Goal: Information Seeking & Learning: Find specific fact

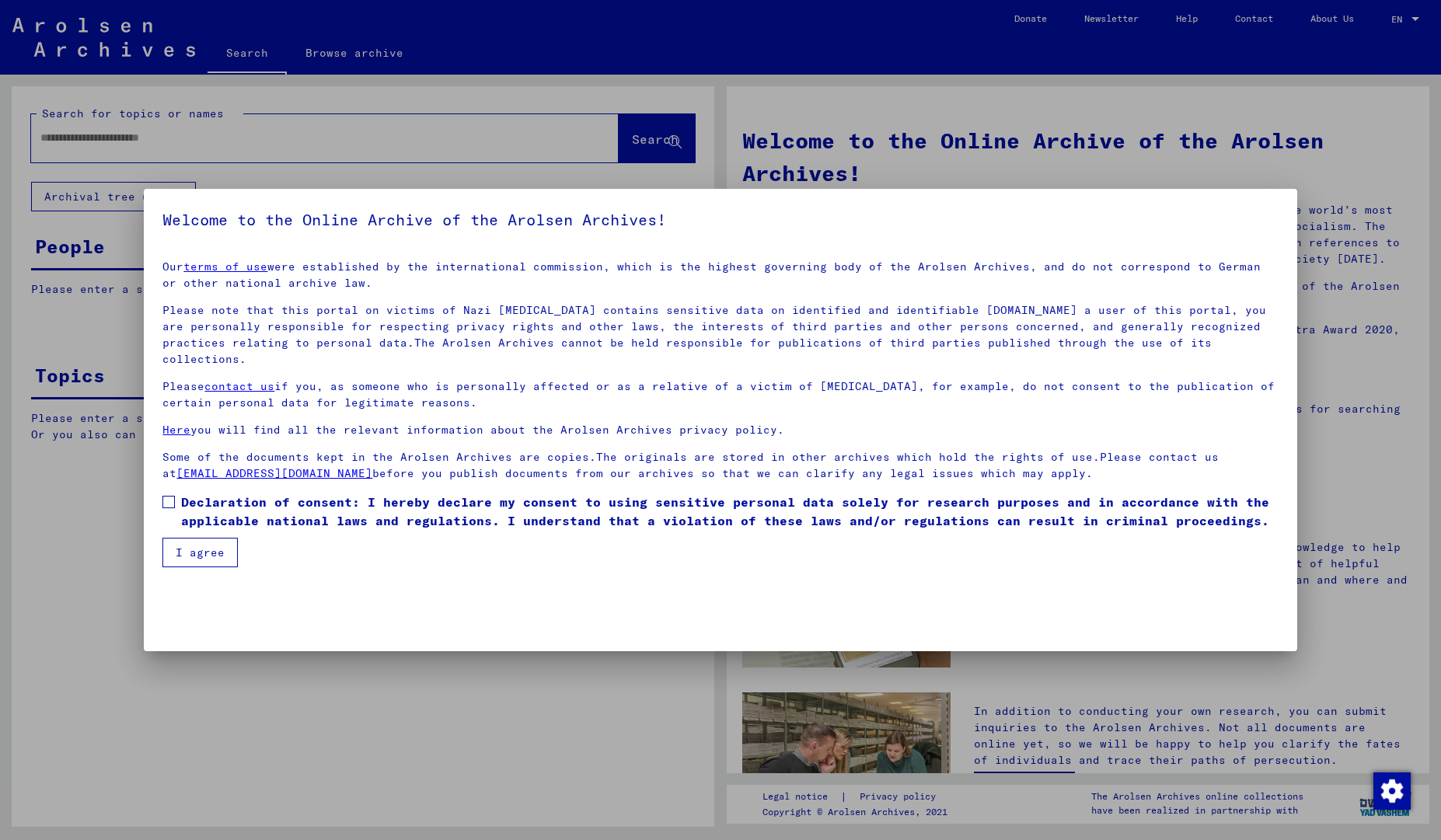
click at [171, 496] on span at bounding box center [169, 502] width 13 height 13
click at [183, 537] on button "I agree" at bounding box center [200, 552] width 75 height 30
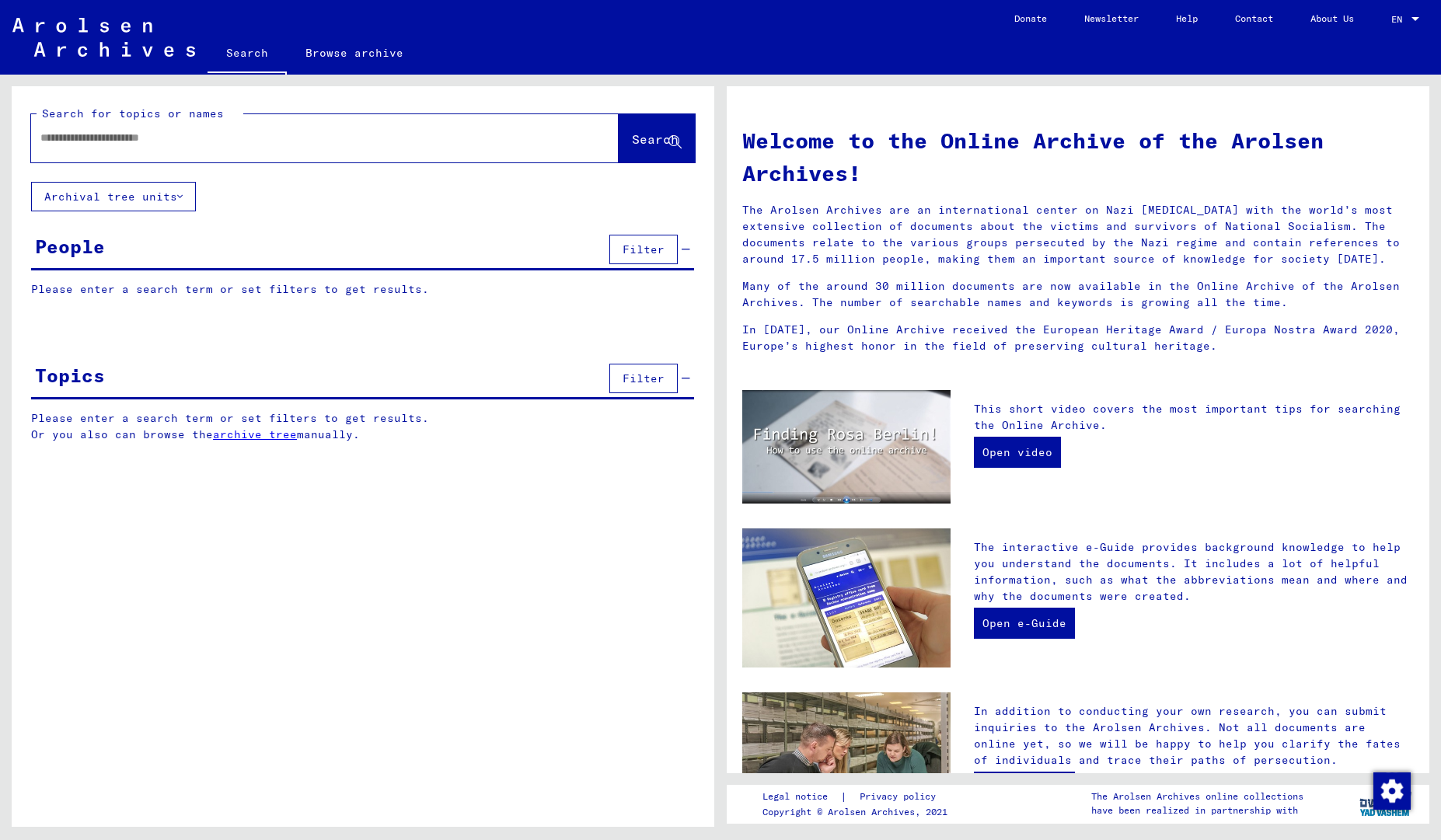
click at [327, 145] on input "text" at bounding box center [307, 137] width 532 height 16
type input "*****"
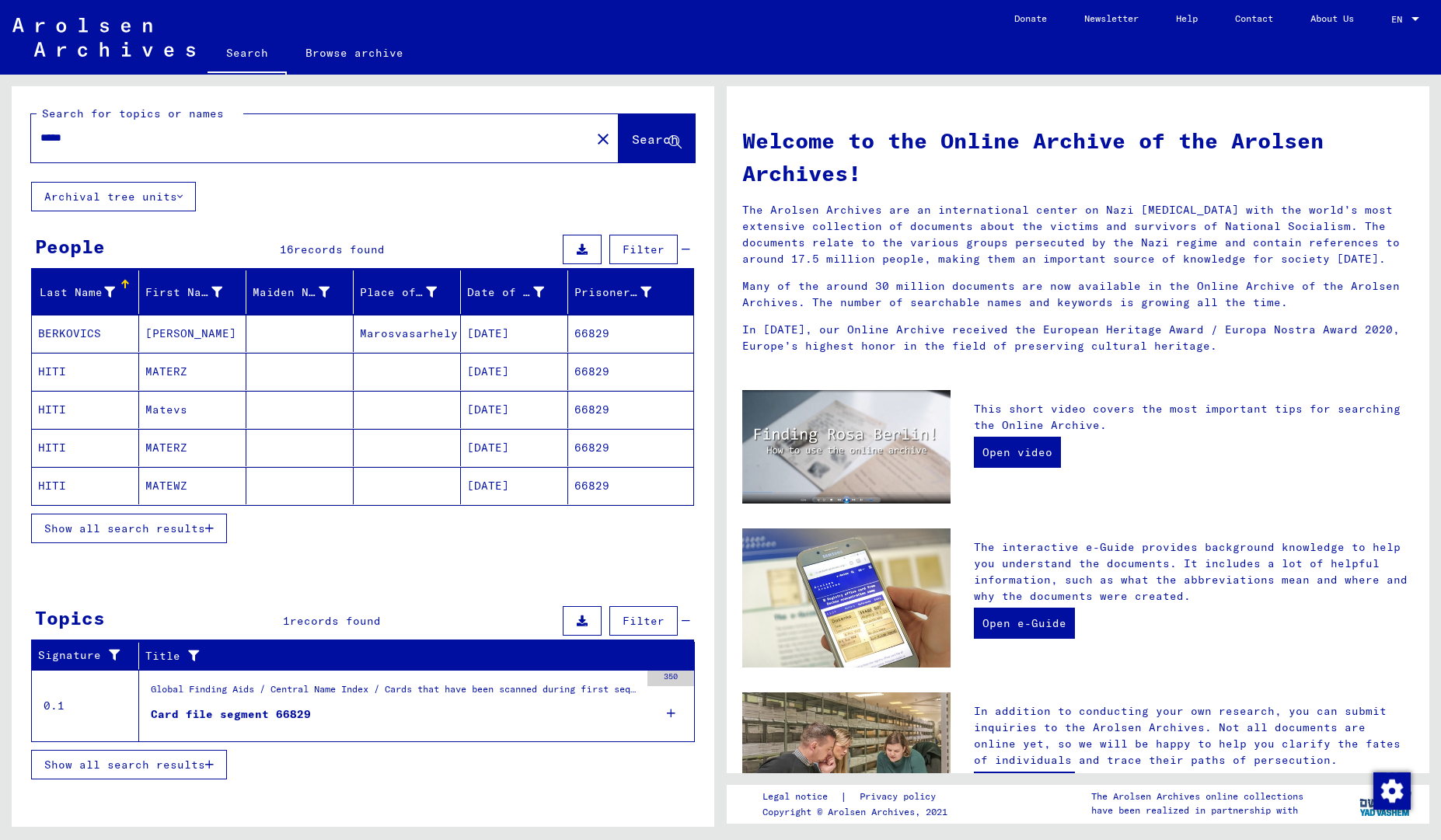
click at [639, 253] on span "Filter" at bounding box center [643, 249] width 42 height 14
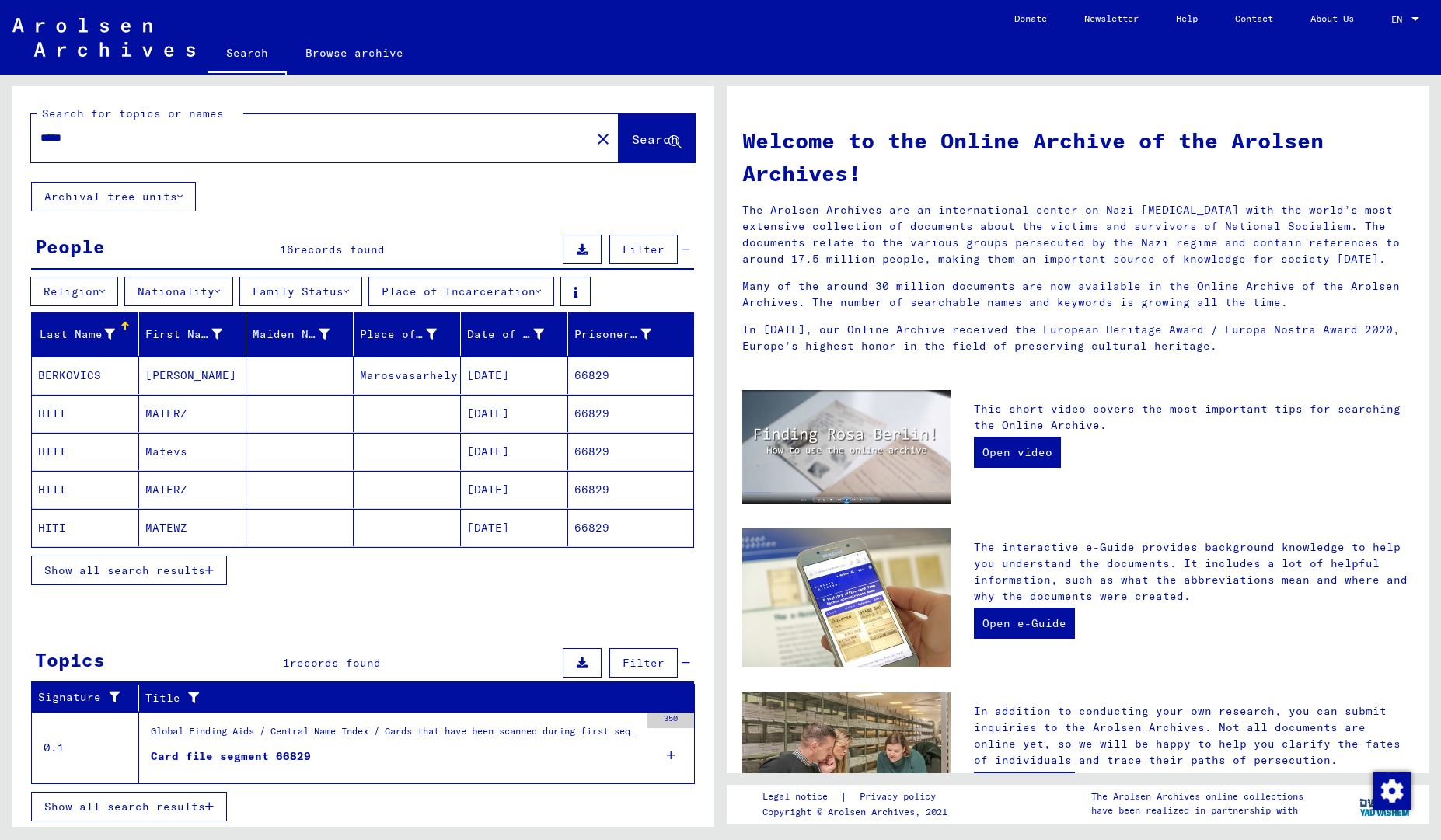
click at [88, 293] on button "Religion" at bounding box center [74, 291] width 88 height 30
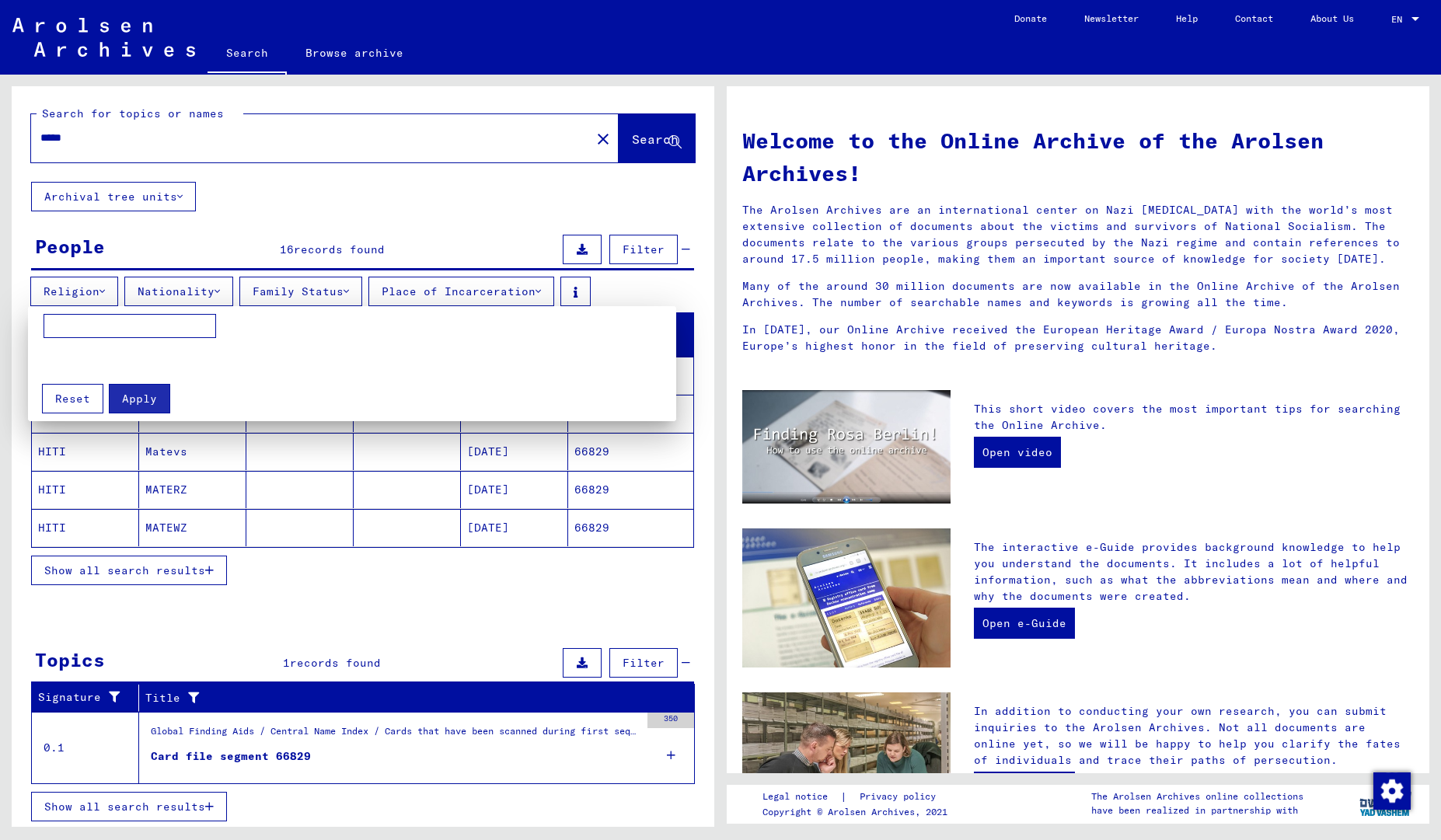
click at [88, 293] on div at bounding box center [720, 420] width 1441 height 840
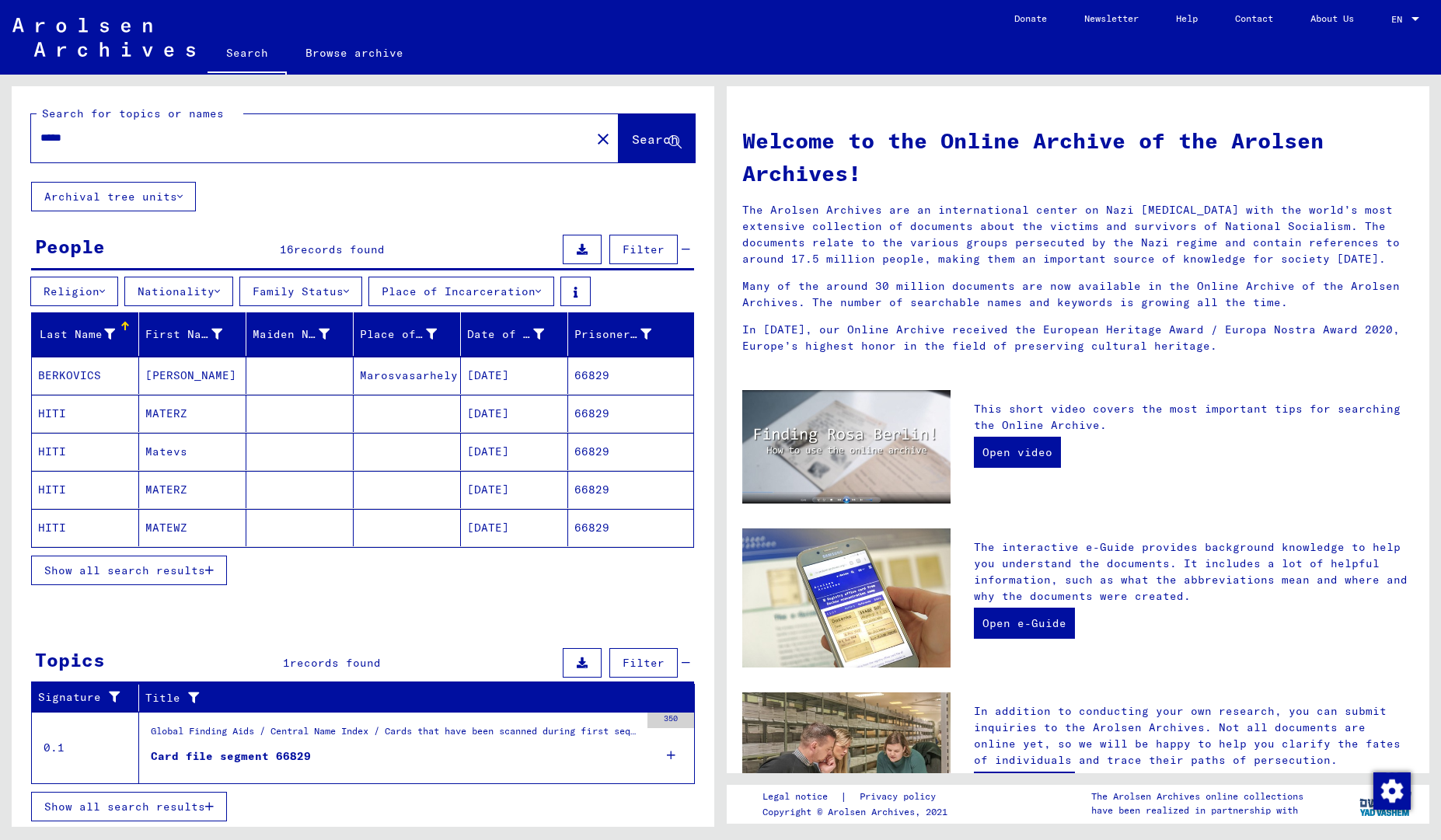
click at [495, 295] on button "Place of Incarceration" at bounding box center [460, 291] width 185 height 30
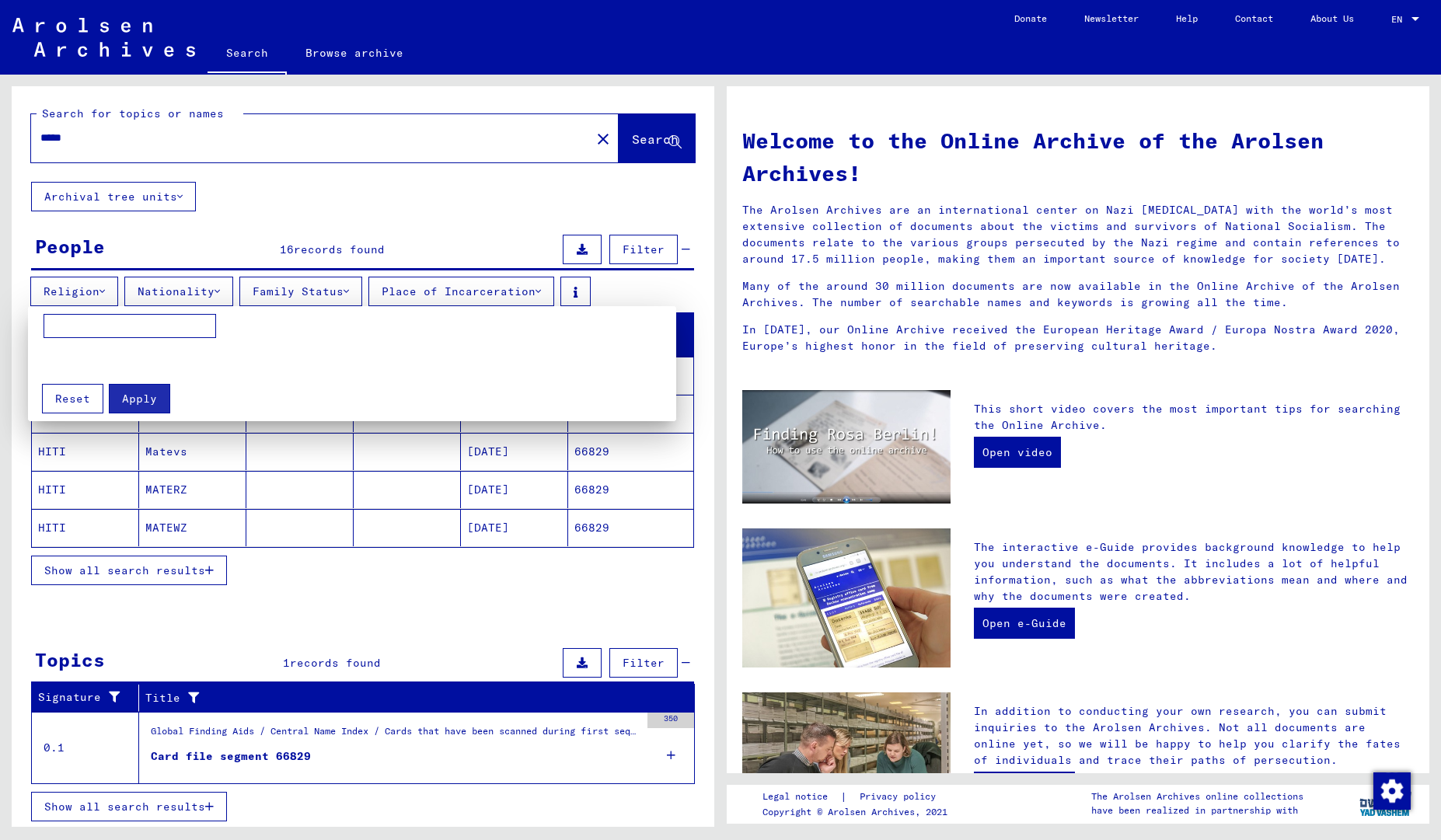
click at [190, 308] on mat-card "Apply Reset" at bounding box center [352, 363] width 648 height 116
click at [185, 324] on input at bounding box center [129, 326] width 173 height 24
type input "*********"
click at [168, 404] on div "Apply Reset" at bounding box center [352, 392] width 632 height 41
click at [150, 401] on span "Apply" at bounding box center [139, 398] width 35 height 14
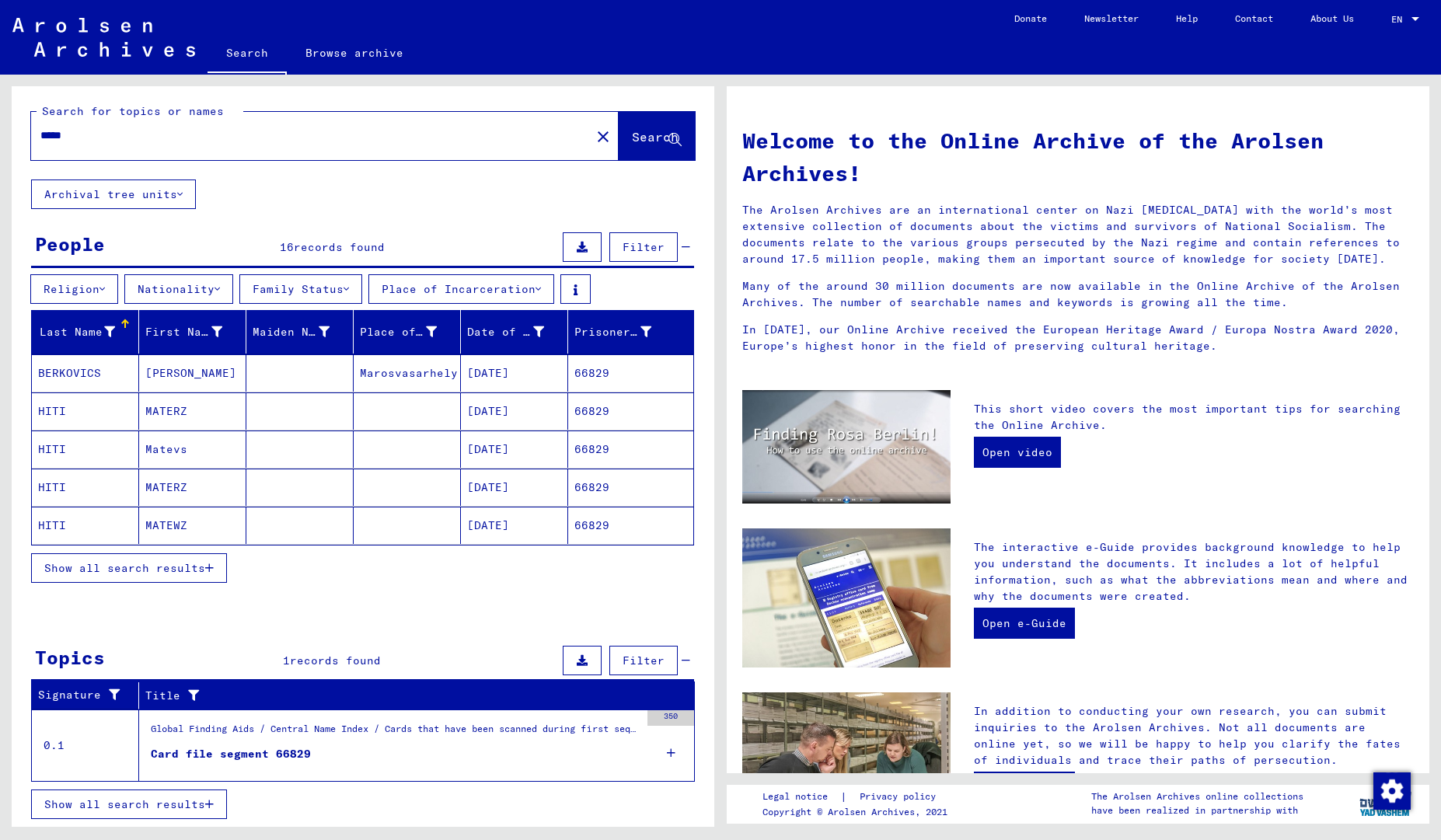
scroll to position [3, 0]
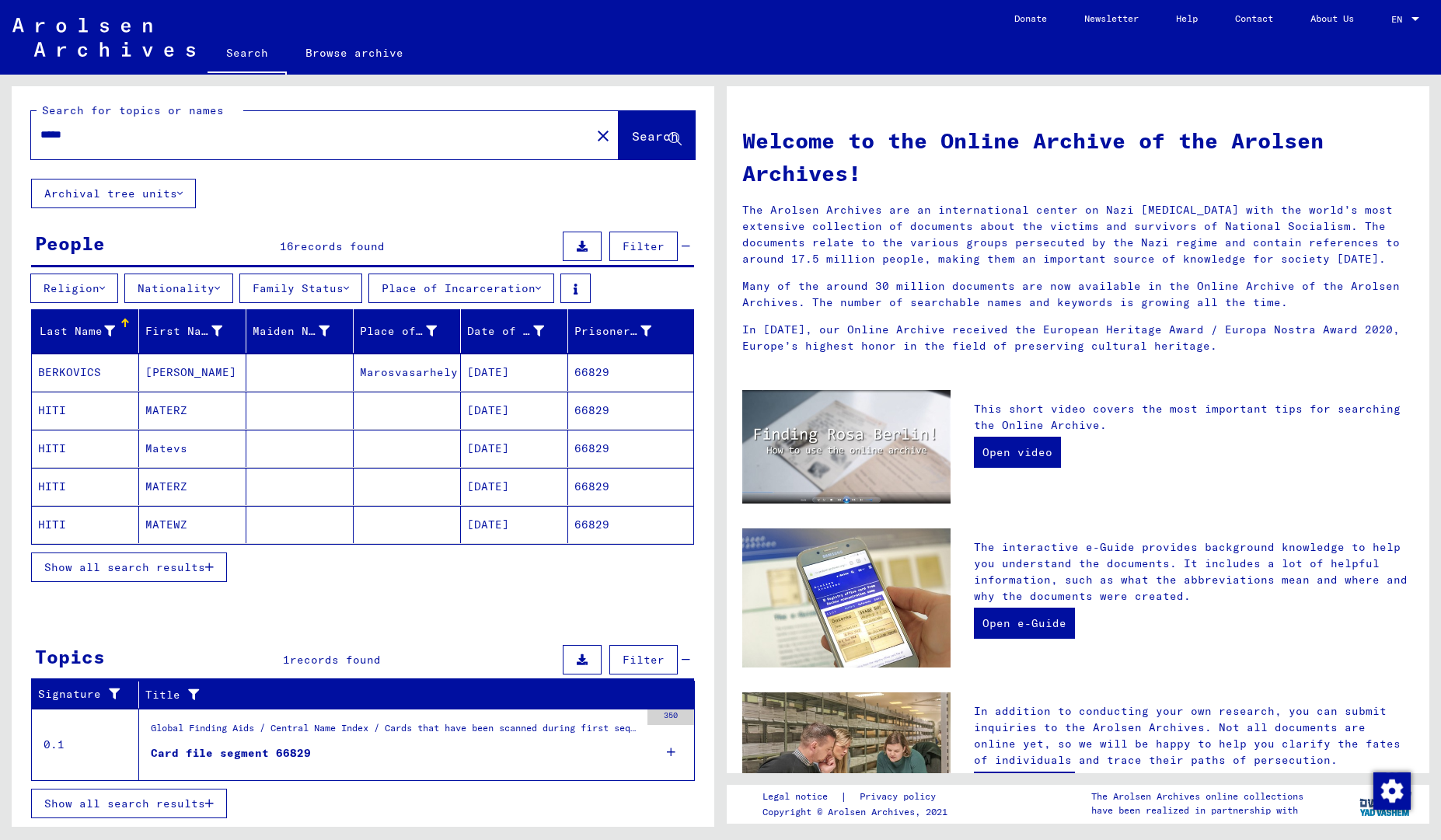
click at [546, 726] on div "Global Finding Aids / Central Name Index / Cards that have been scanned during …" at bounding box center [395, 731] width 488 height 22
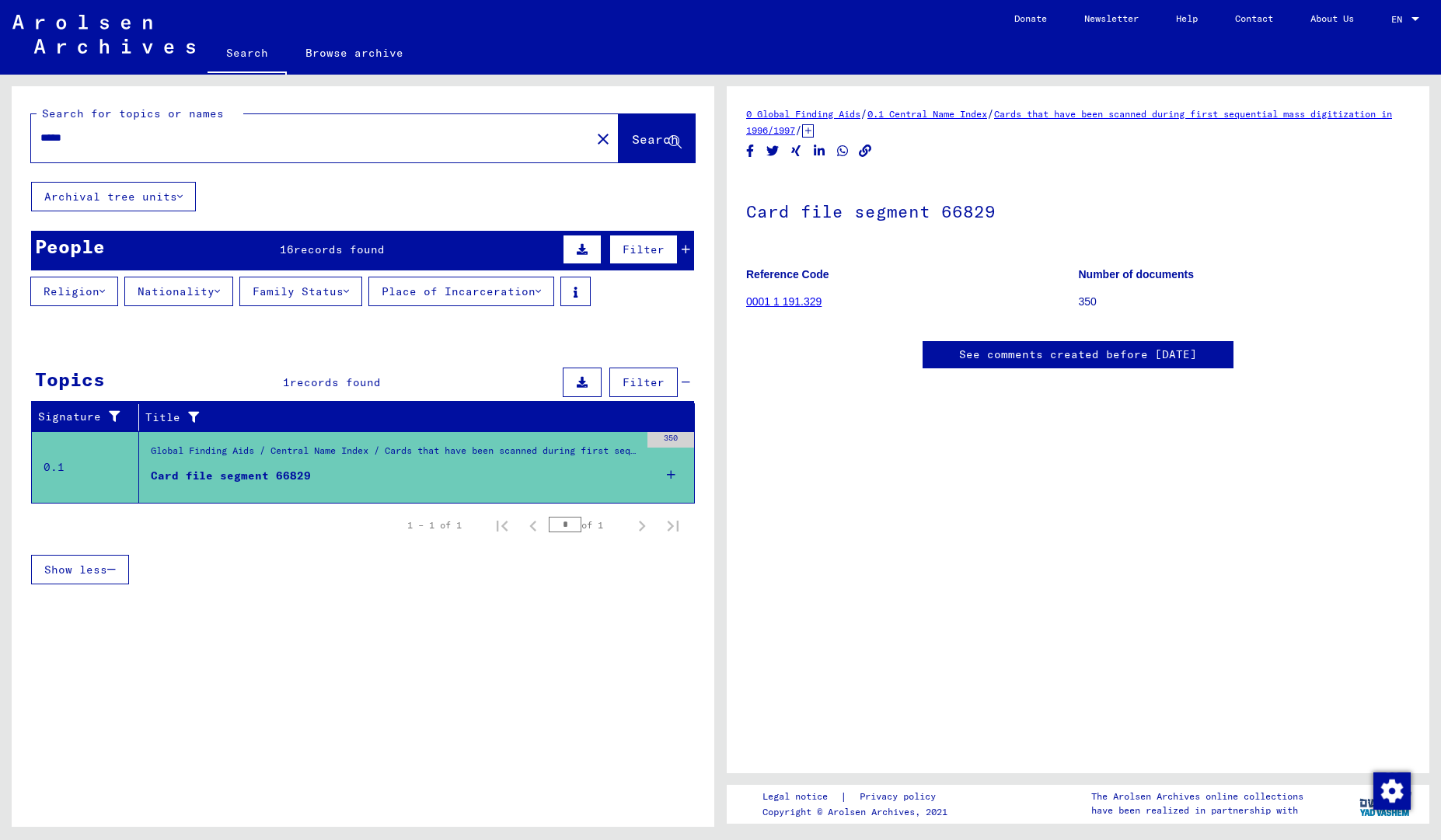
click at [664, 473] on mat-cell "66829" at bounding box center [630, 492] width 125 height 38
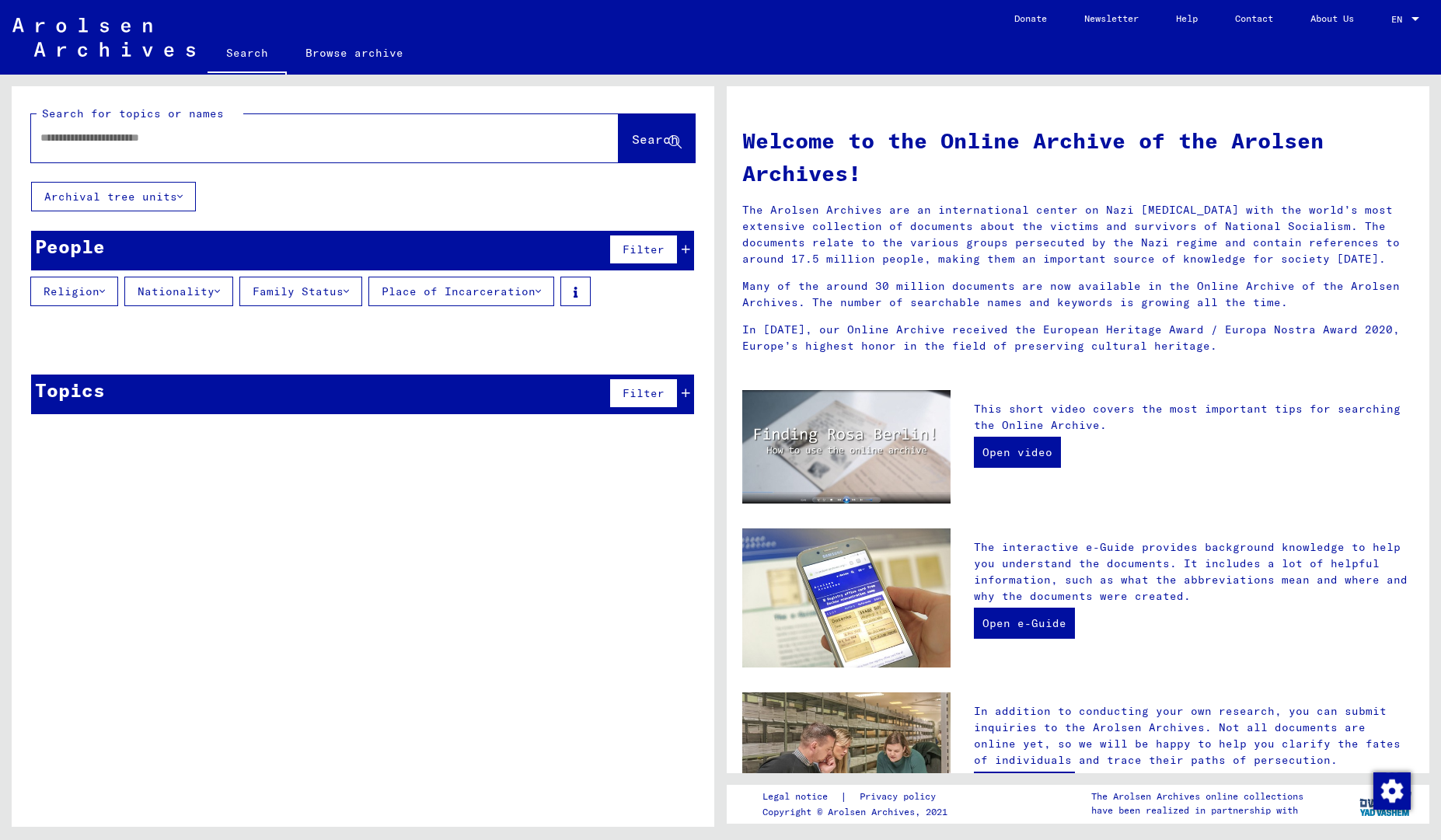
click at [195, 135] on input "text" at bounding box center [307, 137] width 532 height 16
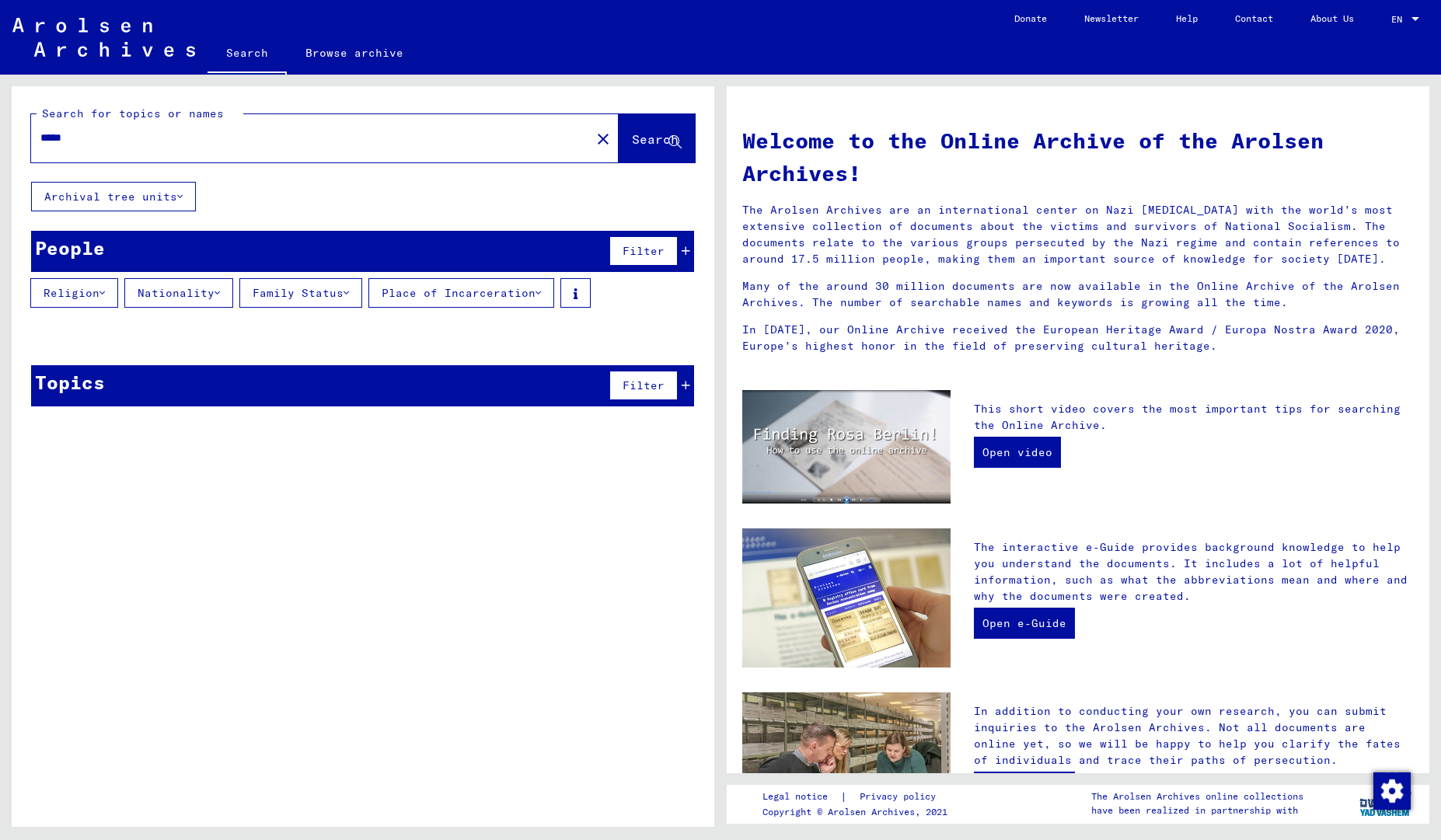
click at [631, 134] on span "Search" at bounding box center [655, 138] width 47 height 15
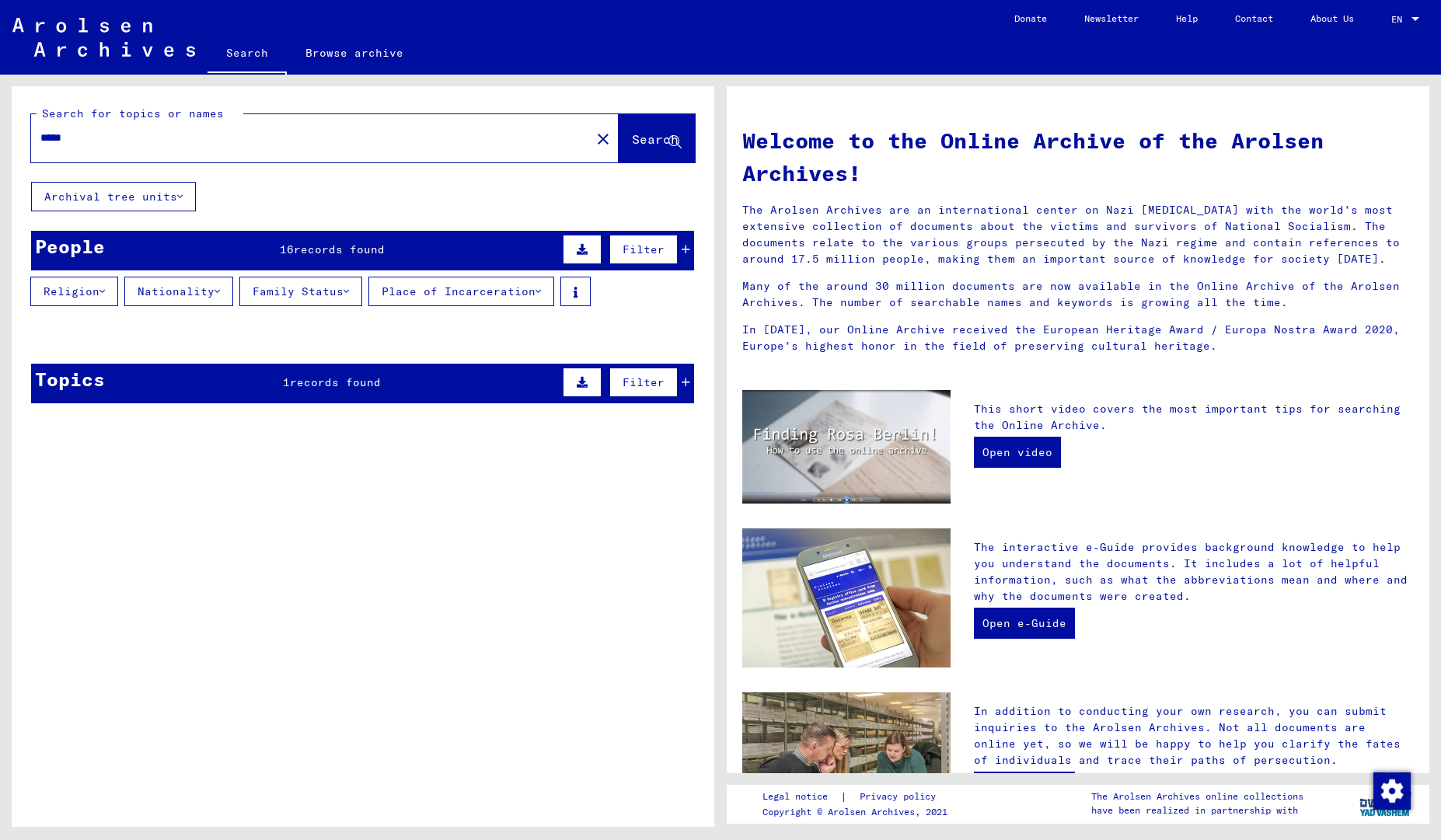
click at [635, 392] on button "Filter" at bounding box center [643, 382] width 69 height 30
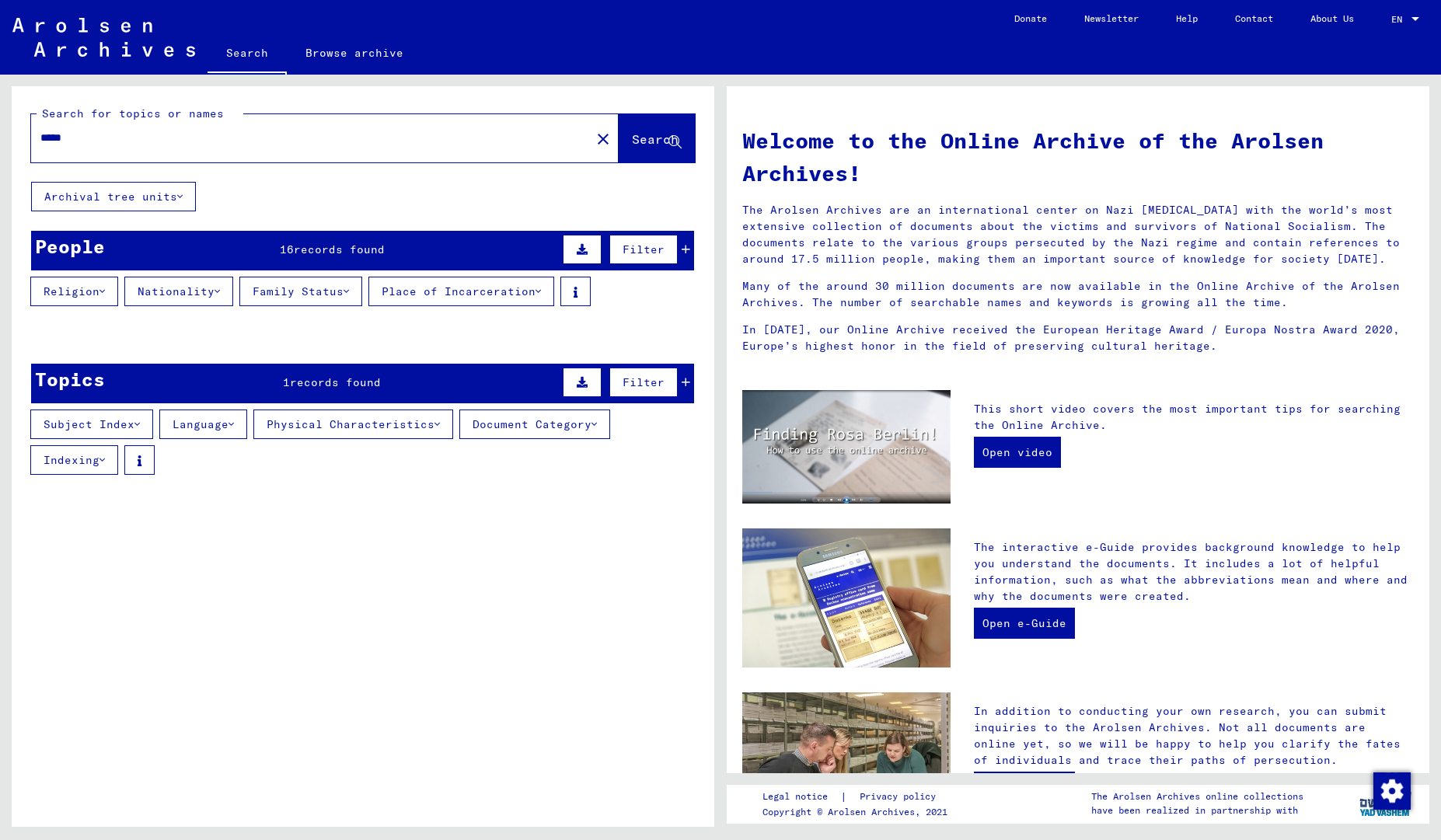
click at [635, 389] on span "Filter" at bounding box center [643, 382] width 42 height 14
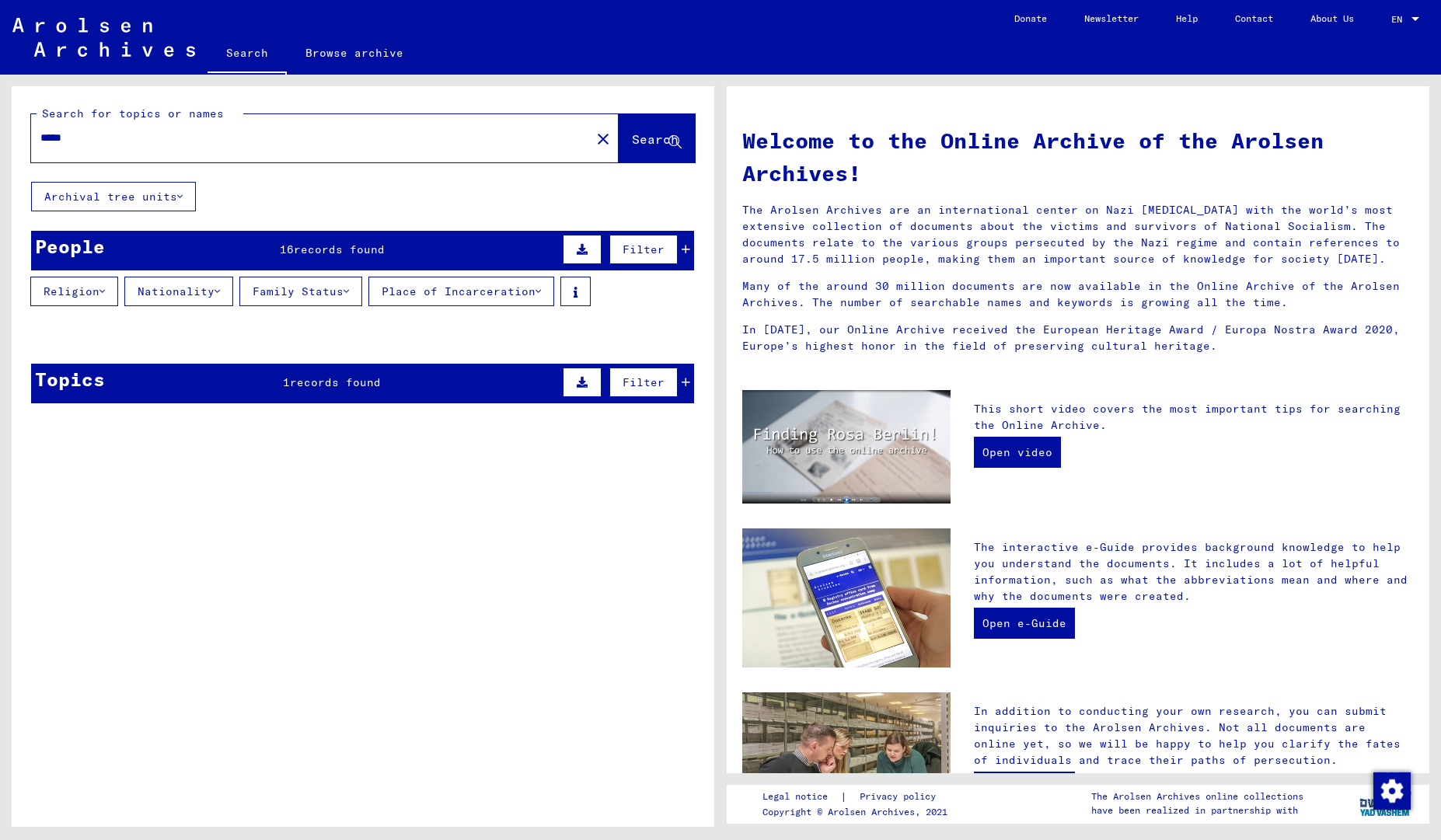
click at [686, 386] on mat-cell "66829" at bounding box center [630, 374] width 125 height 37
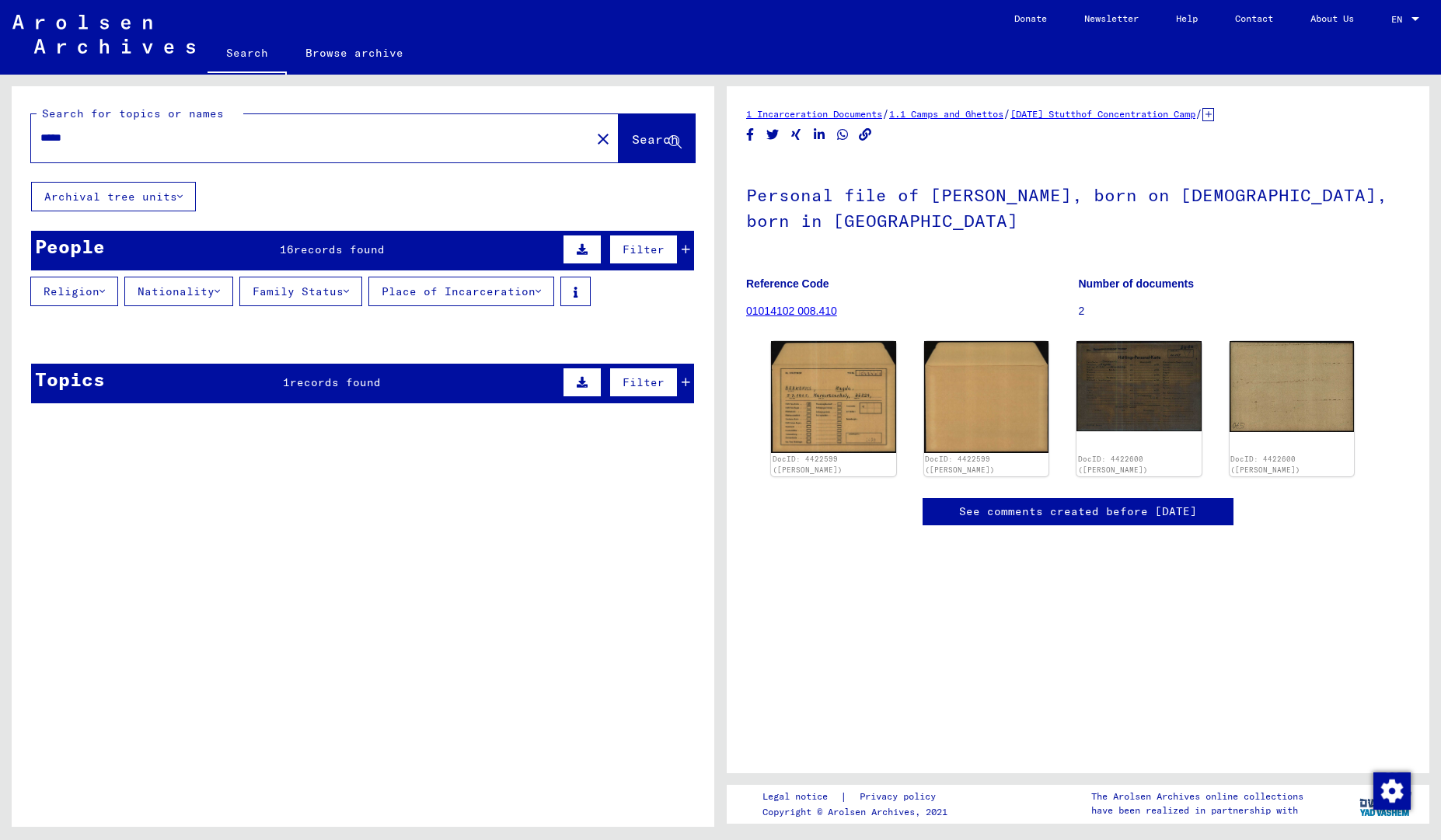
click at [632, 248] on span "Filter" at bounding box center [643, 249] width 42 height 14
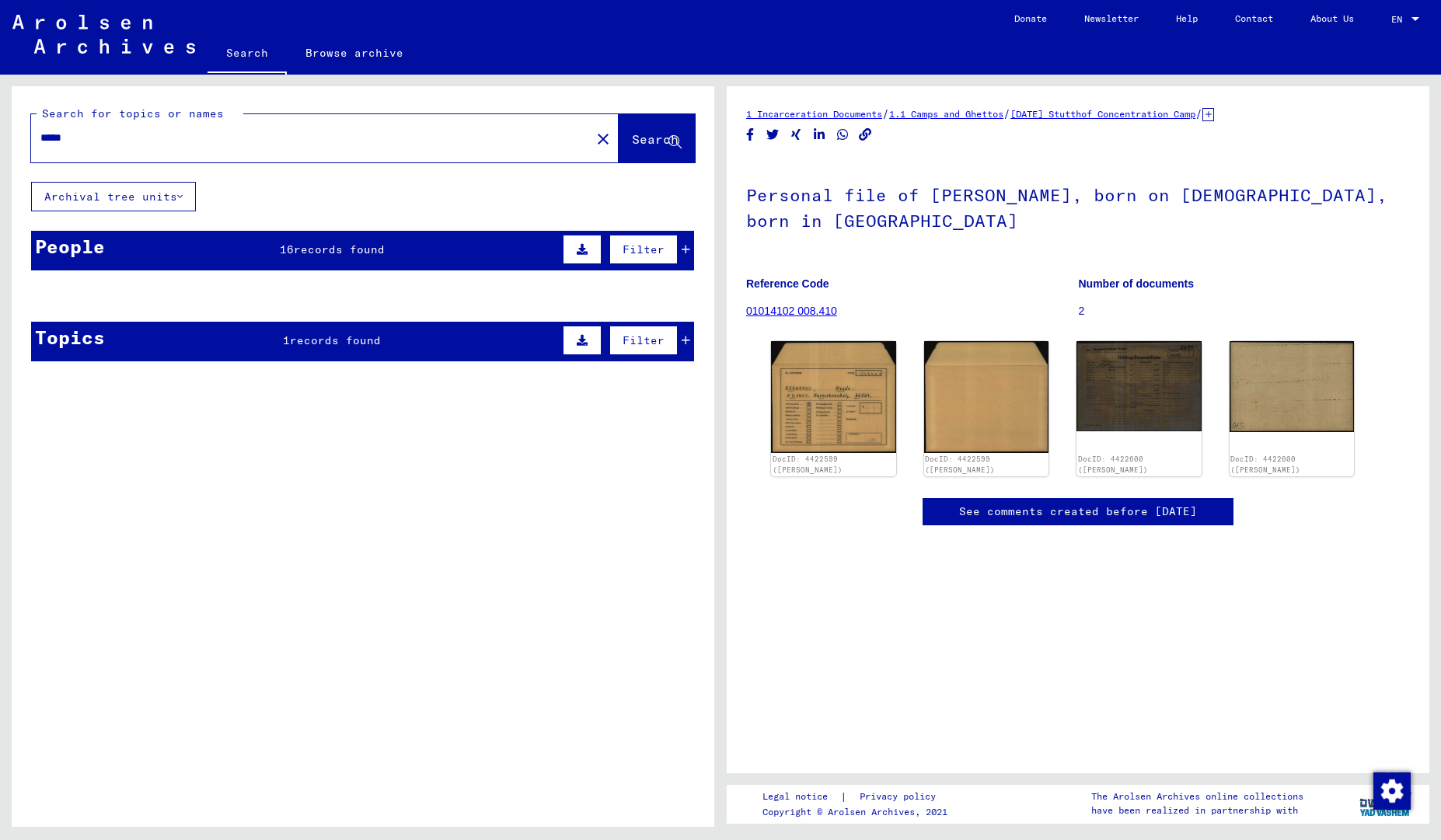
click at [632, 248] on span "Filter" at bounding box center [643, 249] width 42 height 14
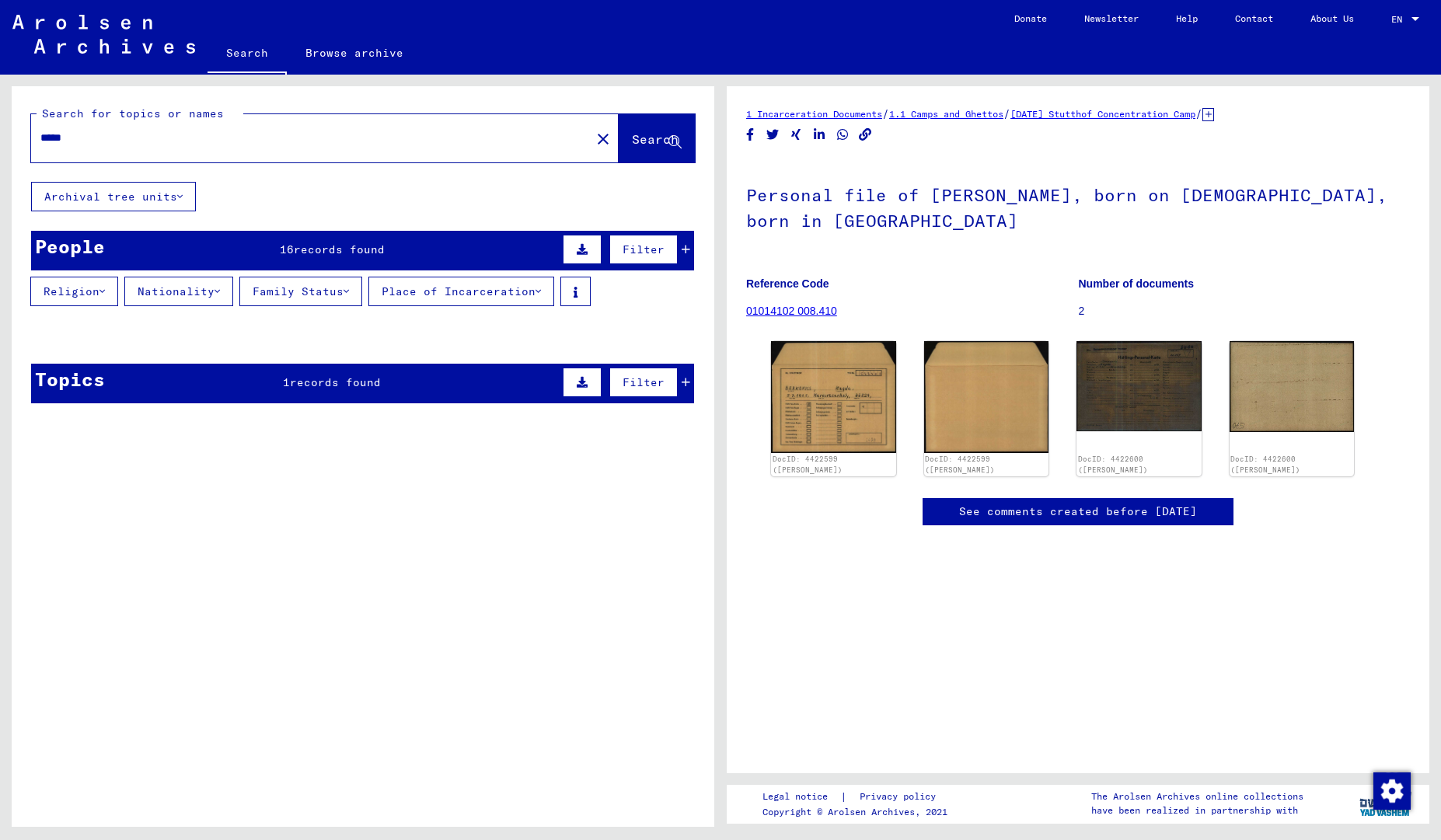
click at [681, 250] on icon at bounding box center [685, 250] width 8 height 11
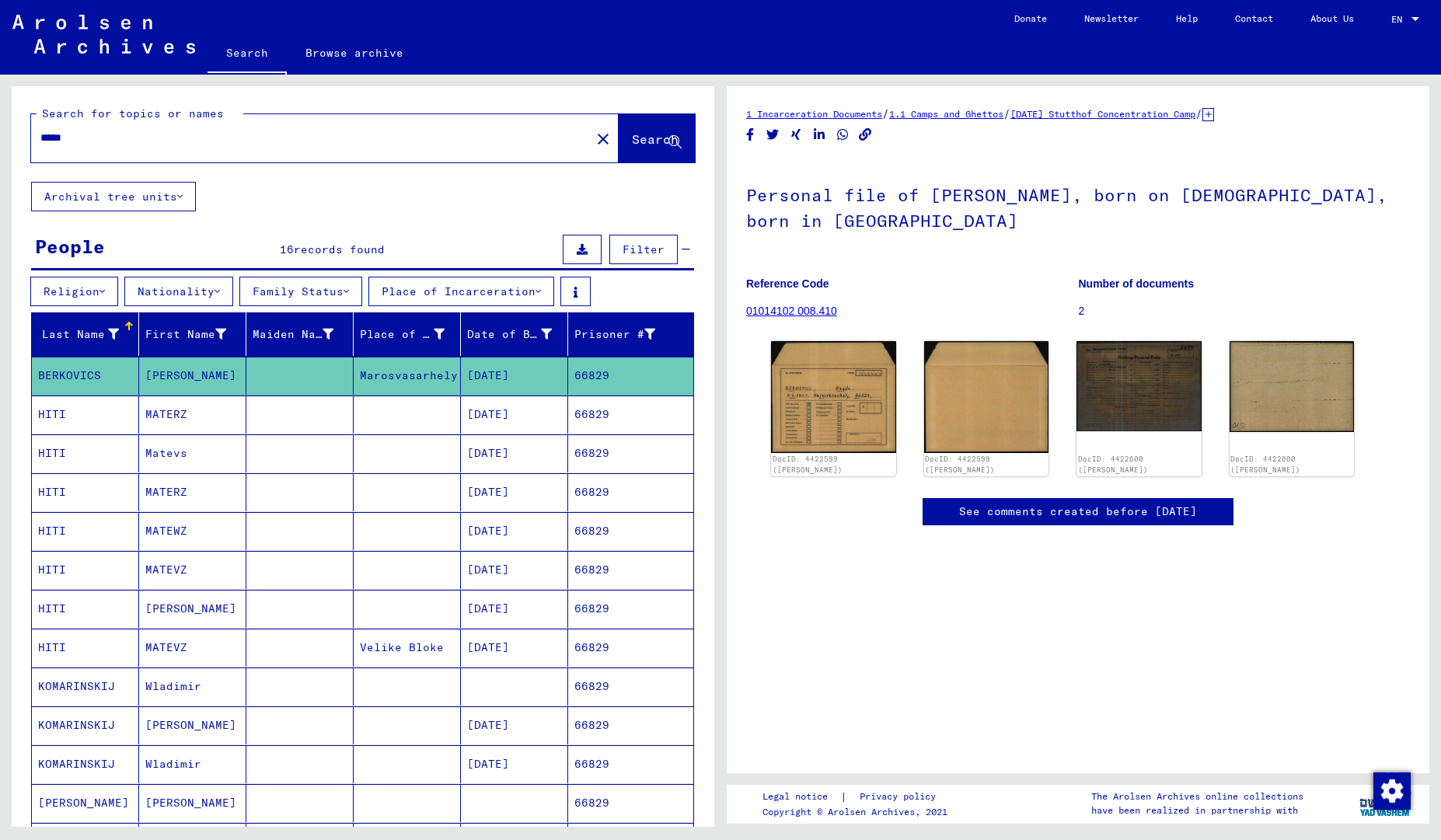
click at [213, 139] on input "*****" at bounding box center [311, 137] width 541 height 16
type input "*****"
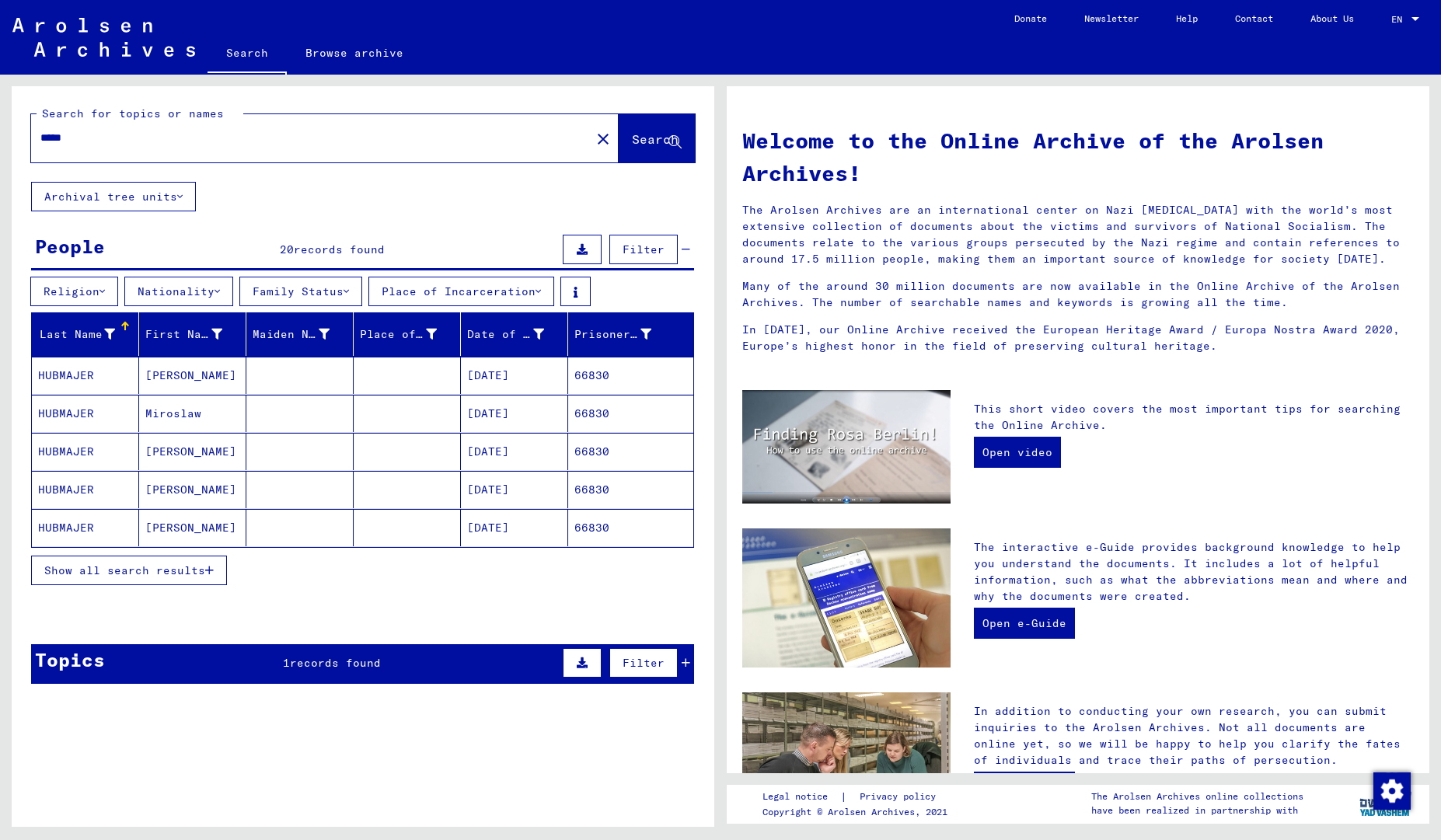
click at [522, 295] on button "Place of Incarceration" at bounding box center [460, 291] width 185 height 30
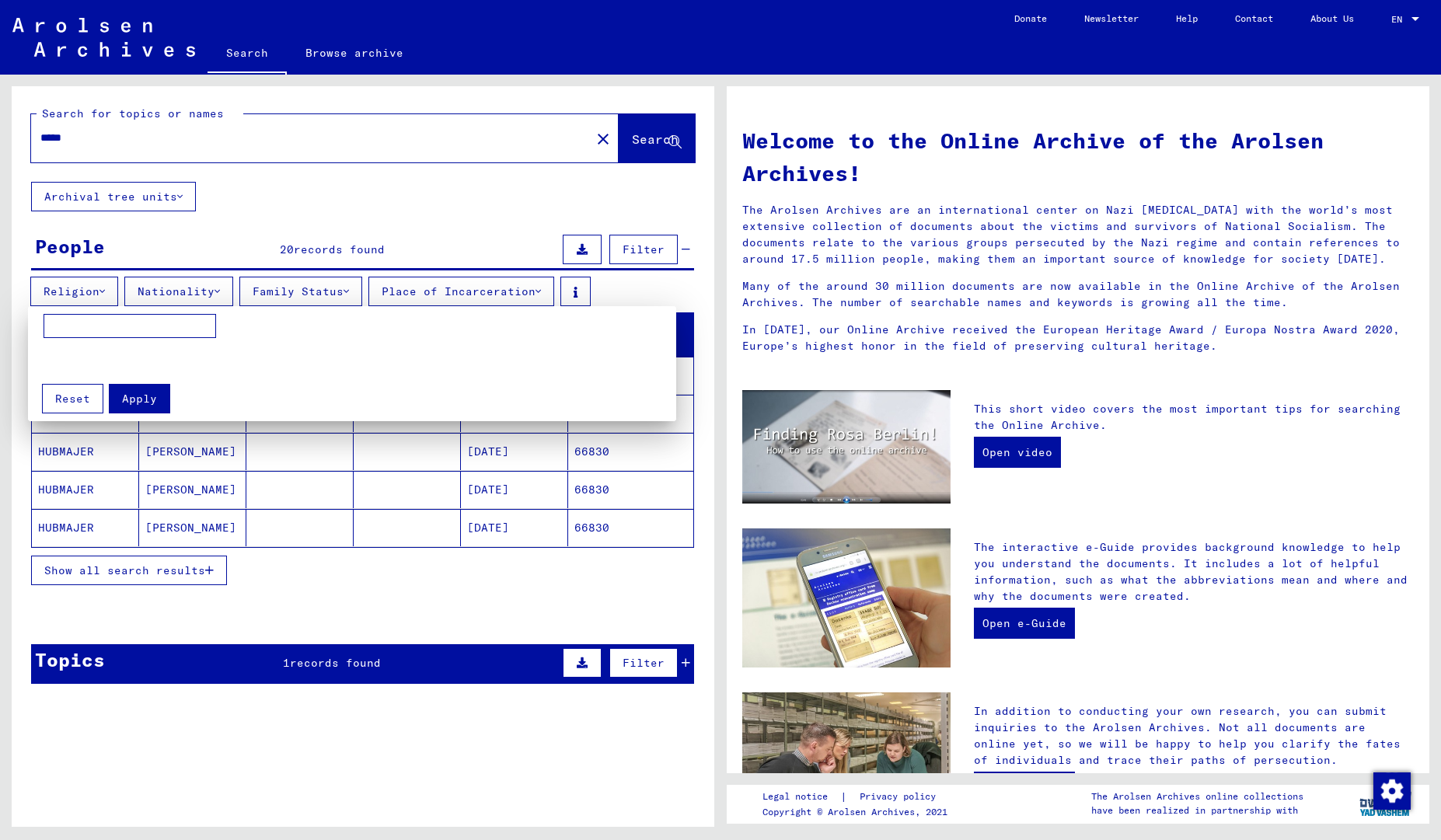
click at [186, 323] on input at bounding box center [129, 326] width 173 height 24
type input "*********"
click at [145, 401] on span "Apply" at bounding box center [139, 398] width 35 height 14
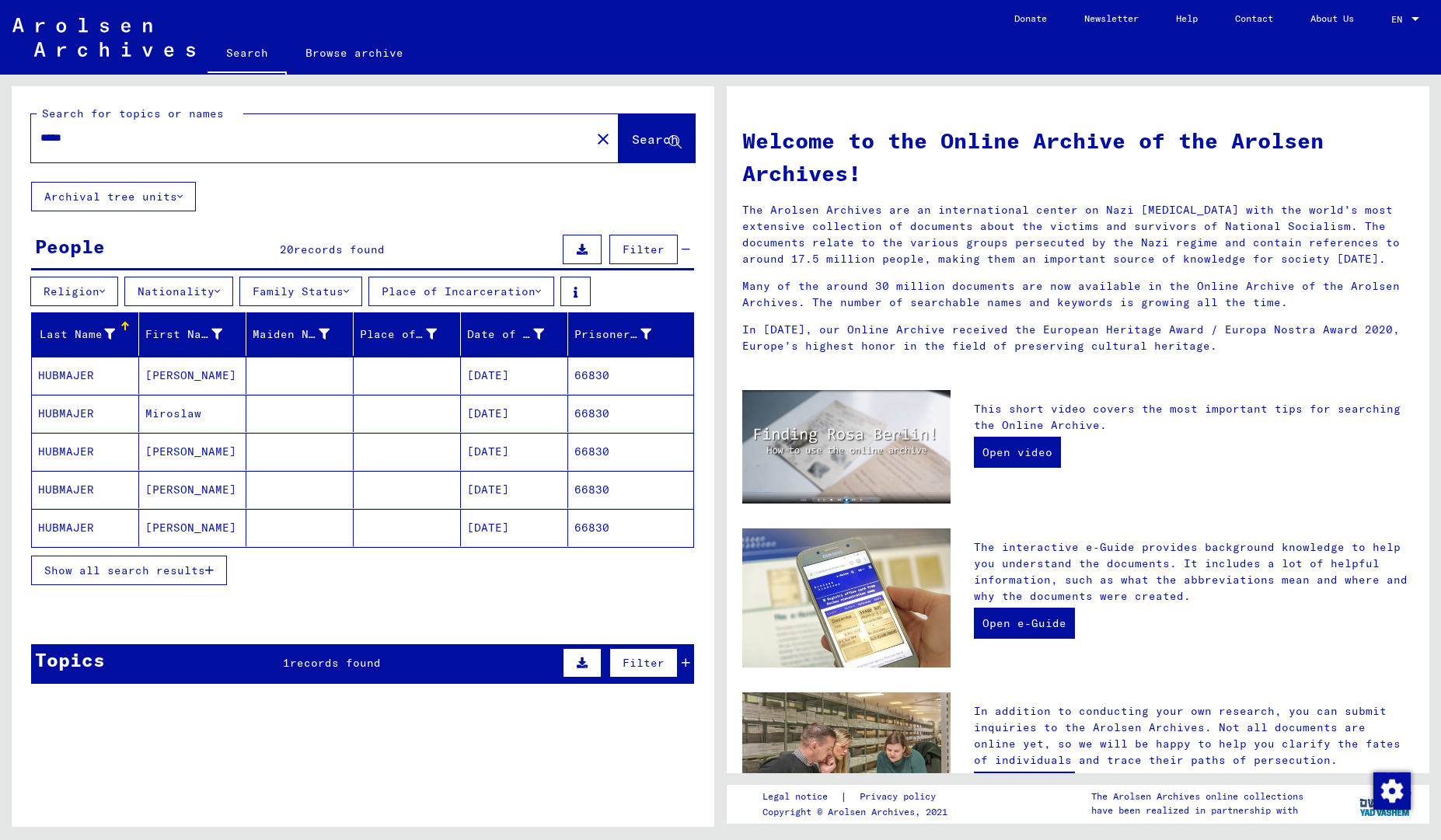
click at [104, 382] on mat-cell "HUBMAJER" at bounding box center [85, 374] width 108 height 37
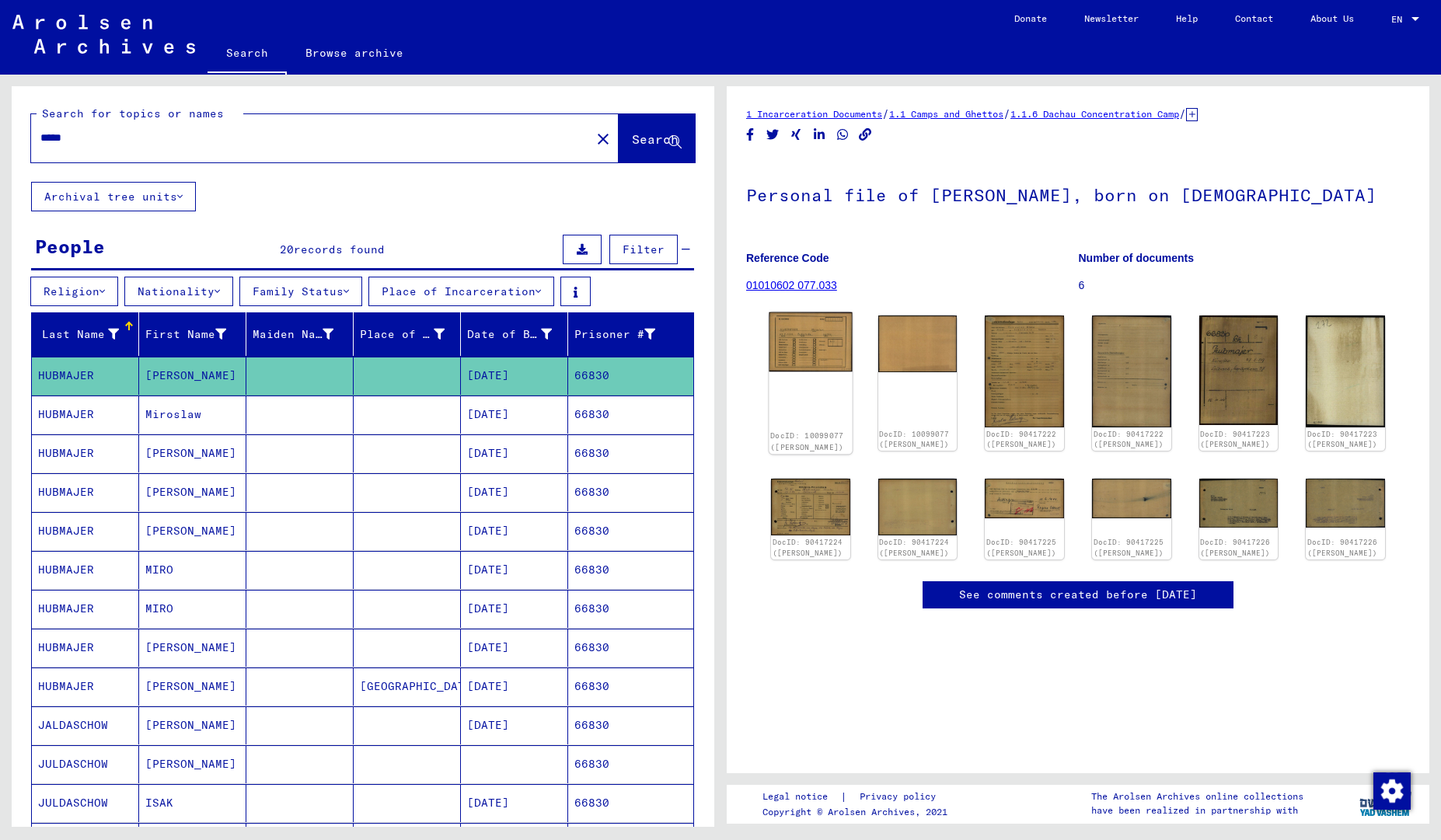
click at [793, 330] on img at bounding box center [811, 341] width 83 height 59
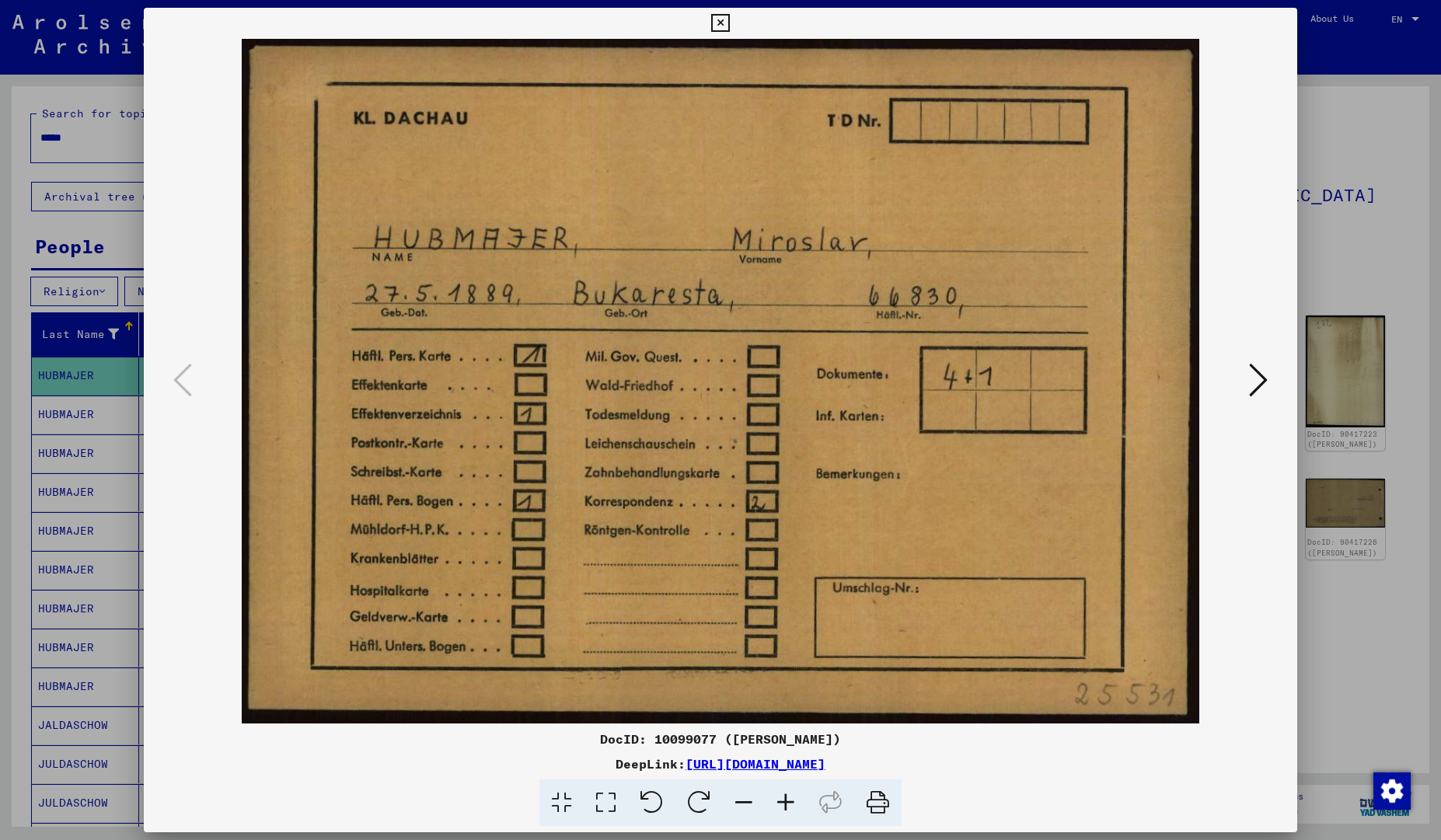
click at [1256, 388] on icon at bounding box center [1257, 379] width 19 height 37
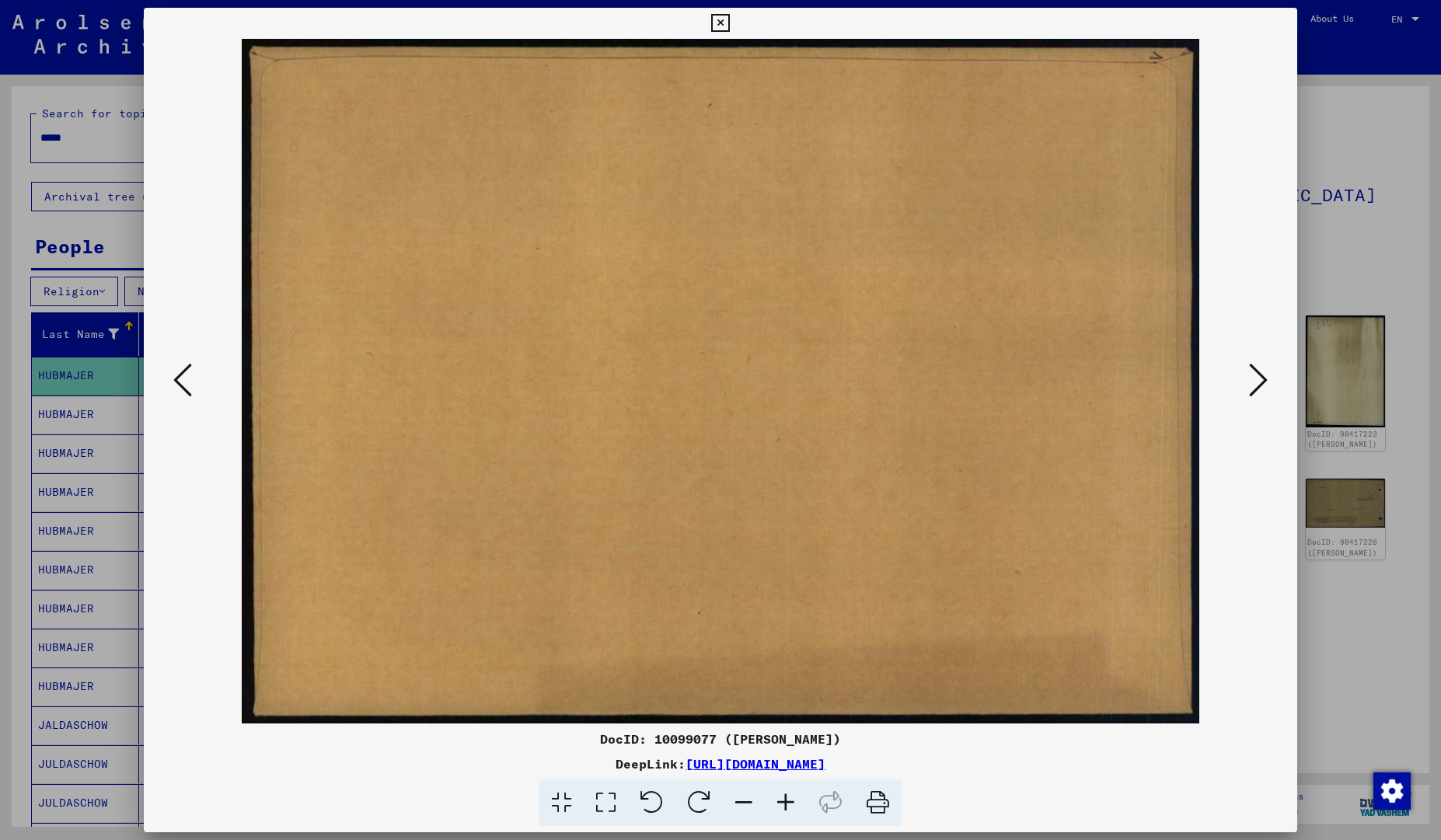
click at [1256, 388] on icon at bounding box center [1257, 379] width 19 height 37
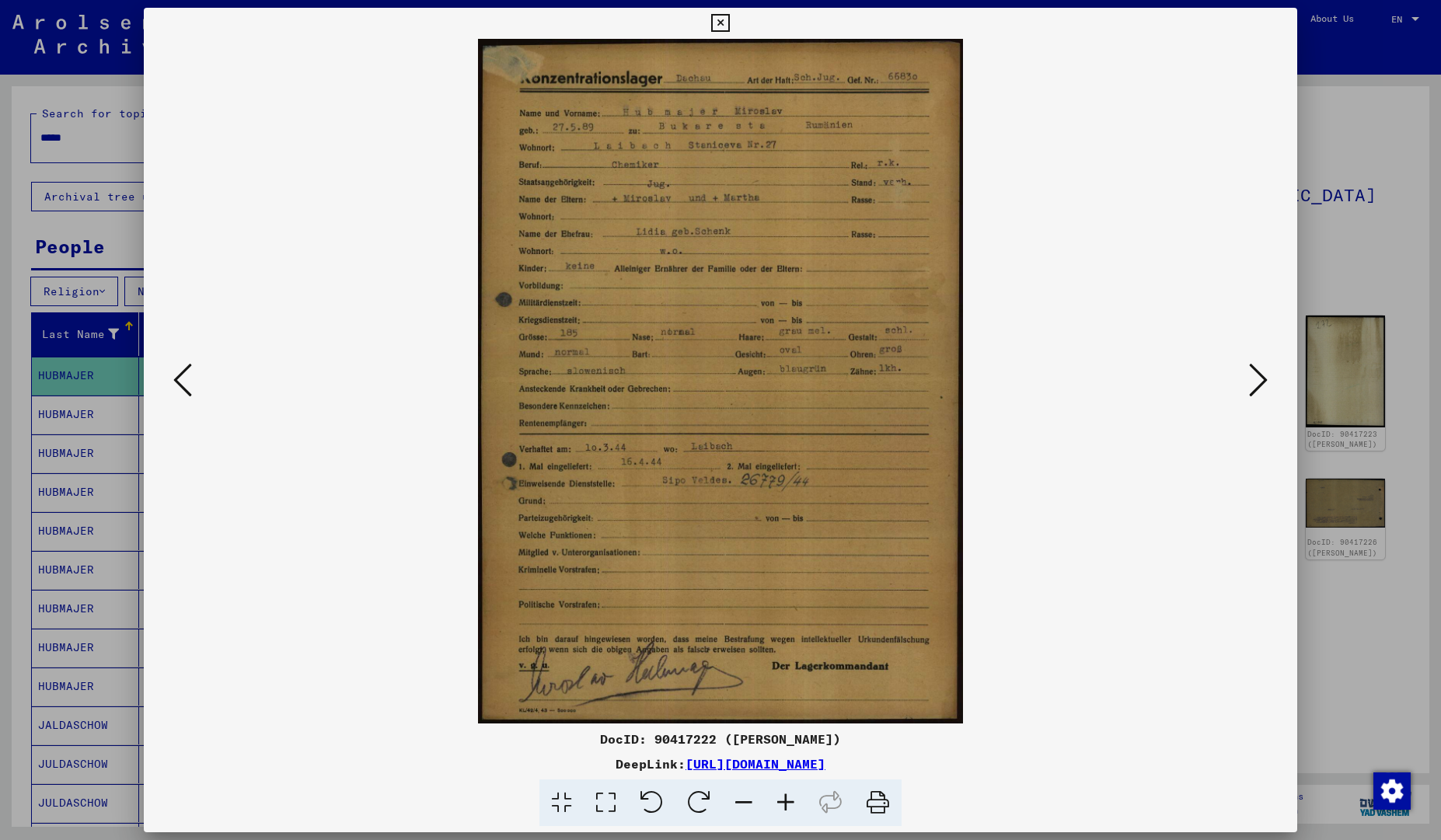
click at [1256, 388] on icon at bounding box center [1257, 379] width 19 height 37
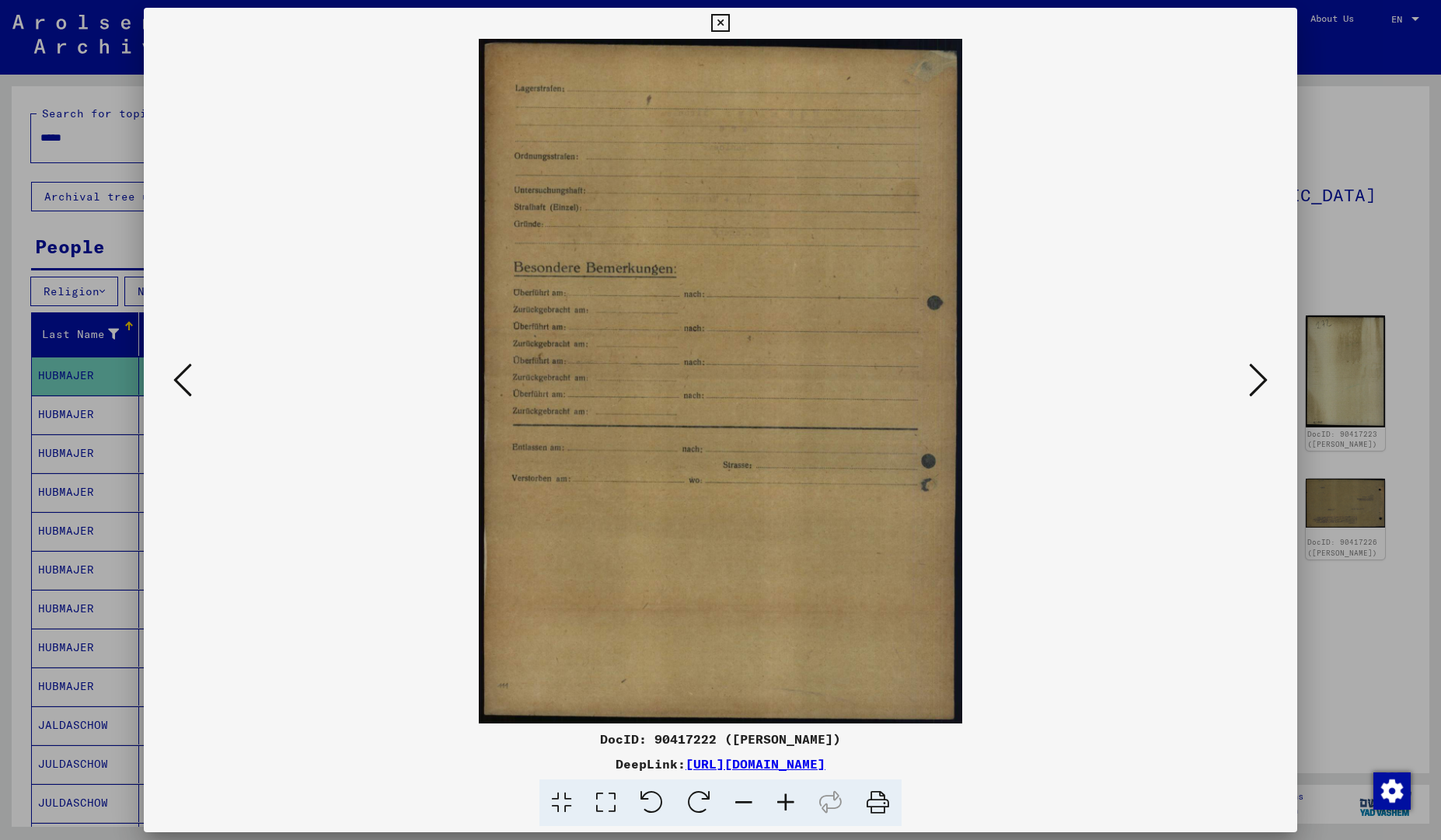
click at [1256, 388] on icon at bounding box center [1257, 379] width 19 height 37
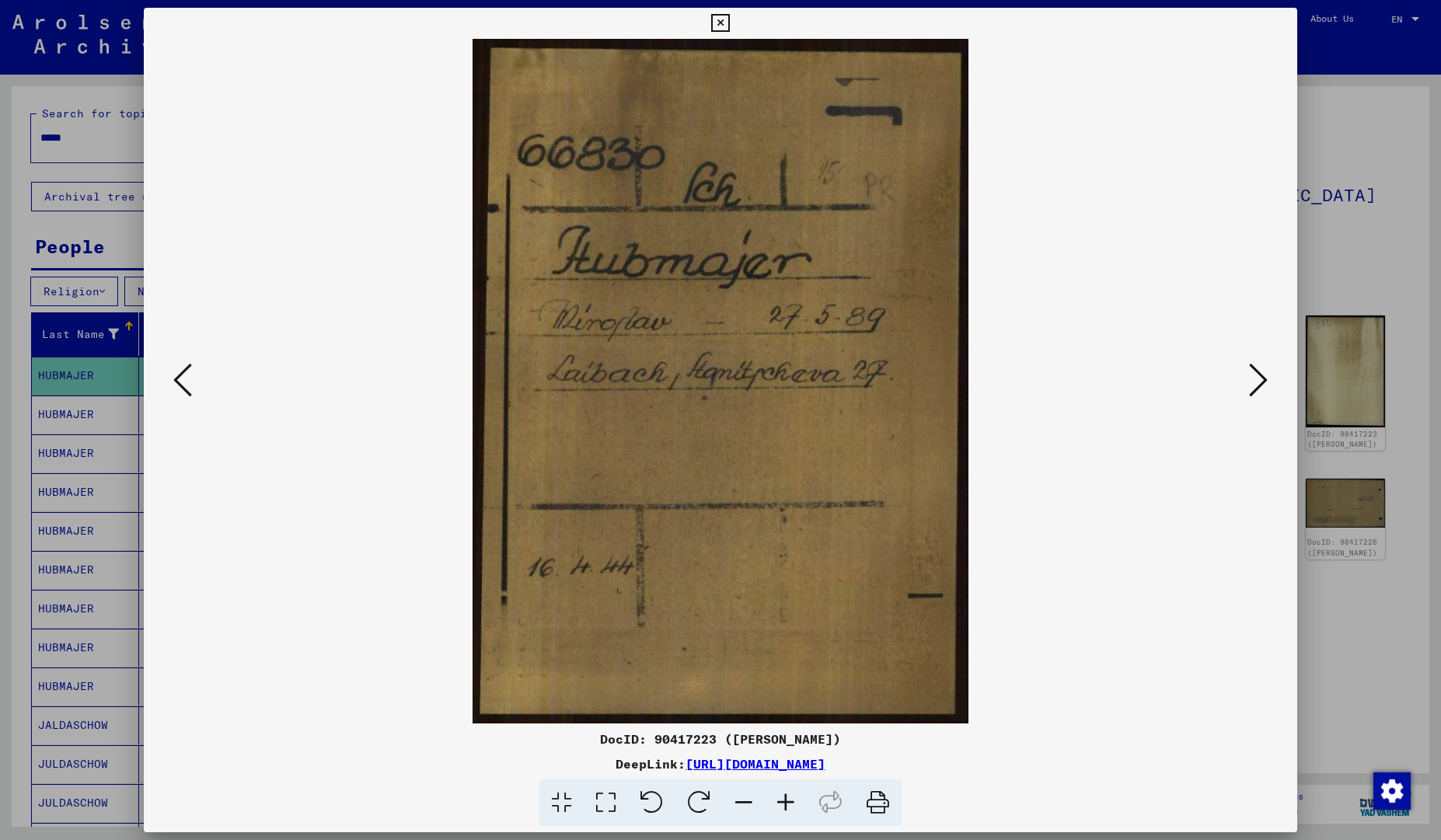
click at [1256, 388] on icon at bounding box center [1257, 379] width 19 height 37
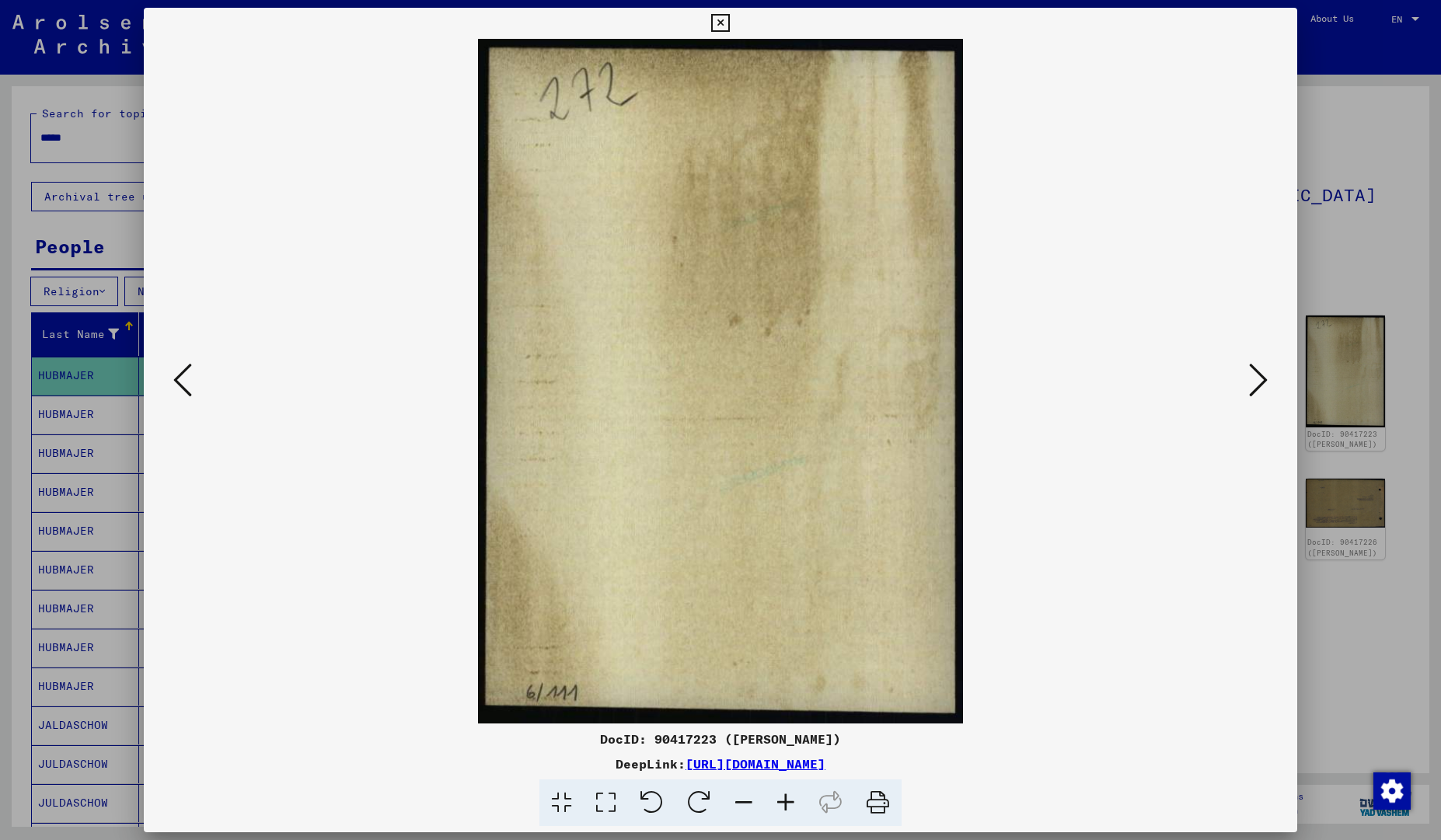
click at [1256, 388] on icon at bounding box center [1257, 379] width 19 height 37
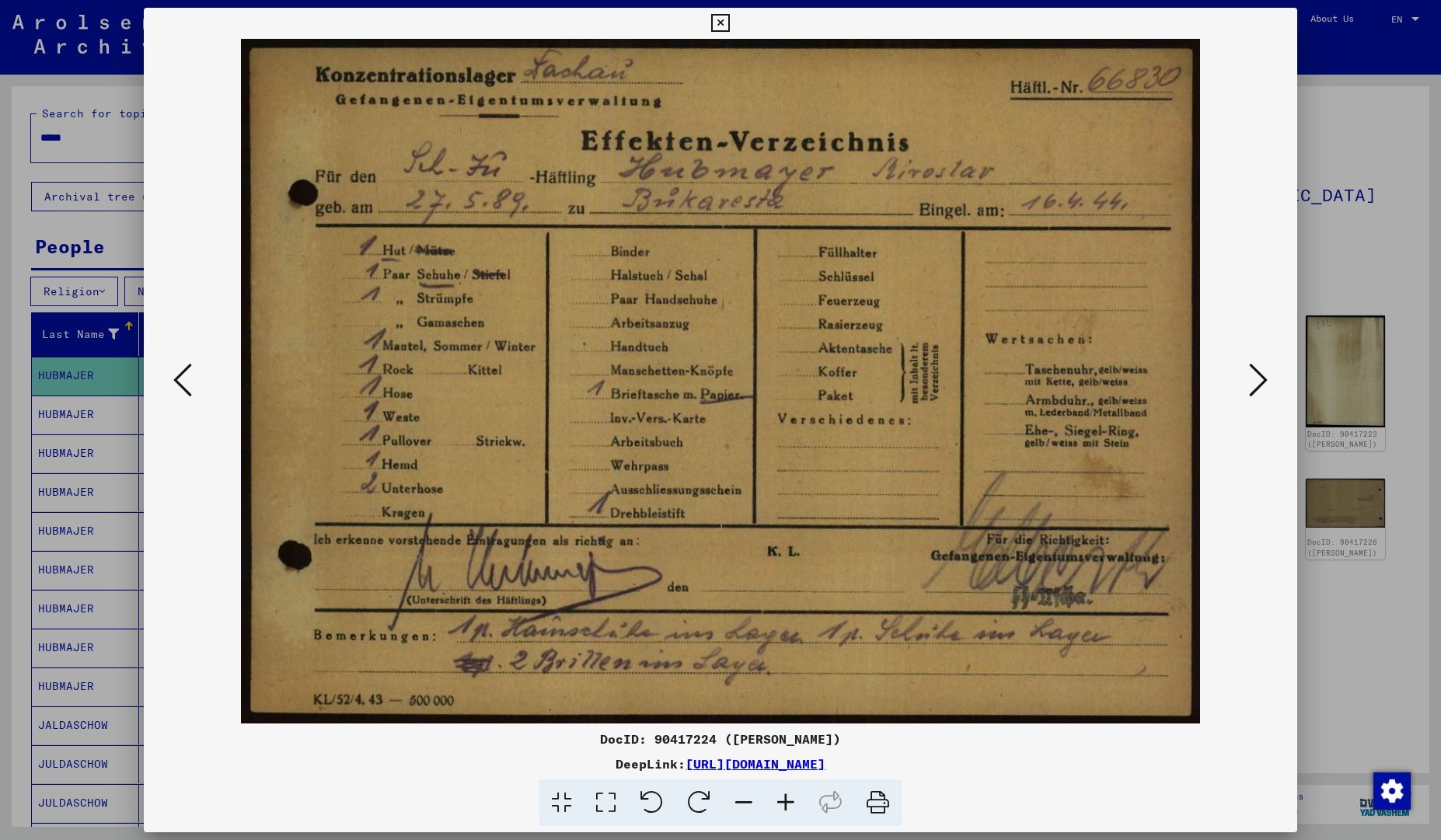
click at [1258, 388] on icon at bounding box center [1257, 379] width 19 height 37
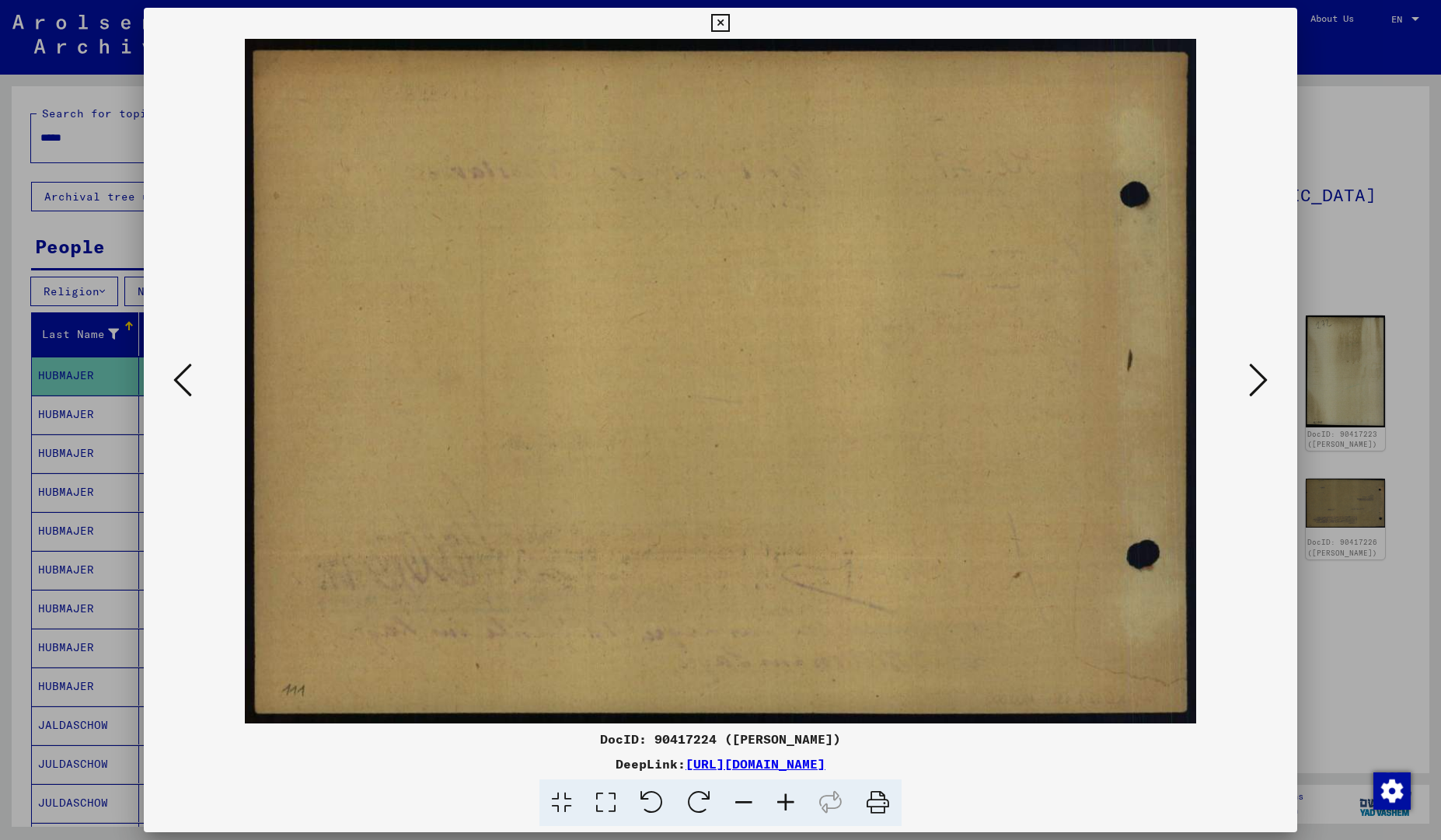
click at [1258, 388] on icon at bounding box center [1257, 379] width 19 height 37
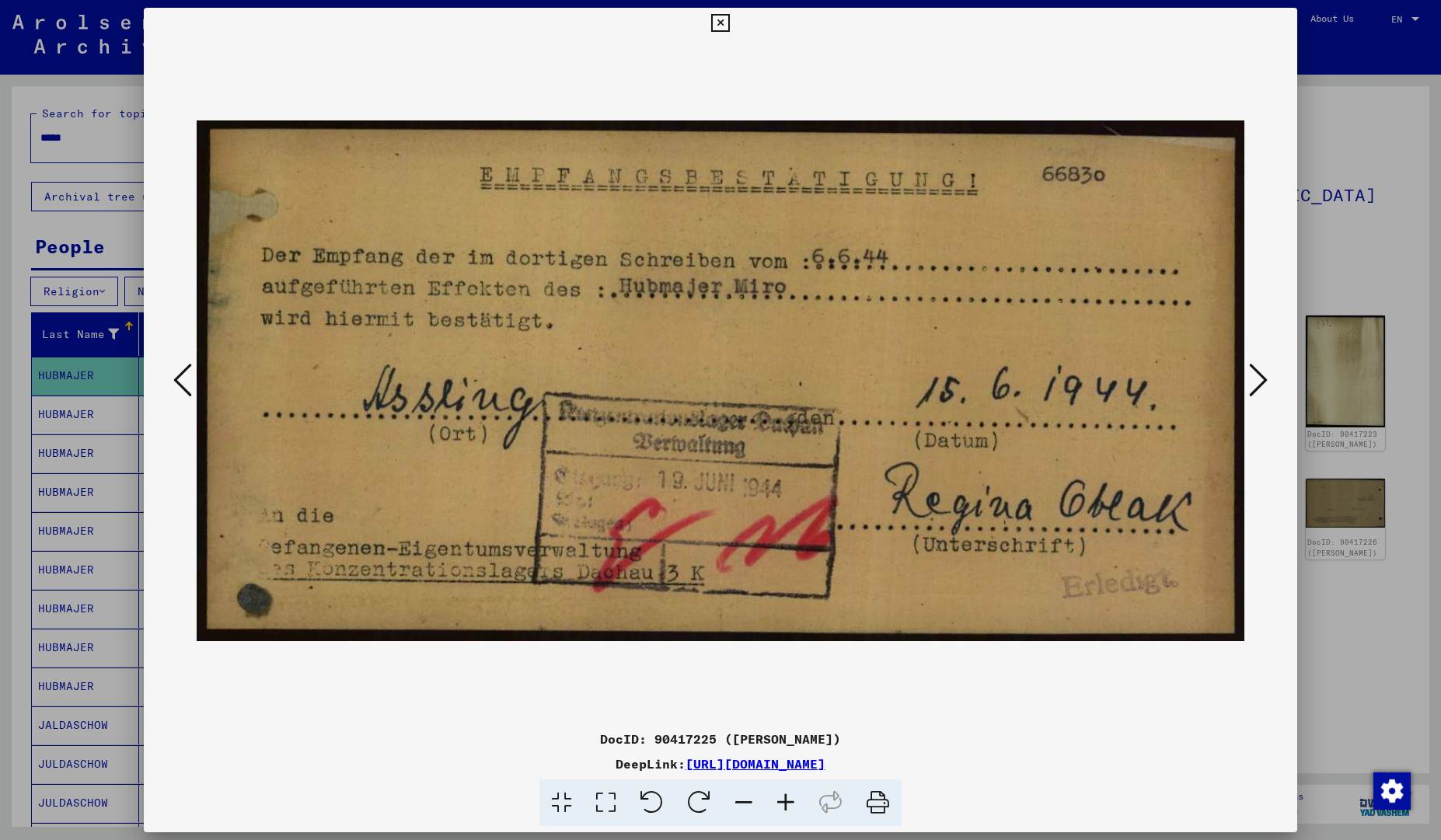
click at [1258, 388] on icon at bounding box center [1257, 379] width 19 height 37
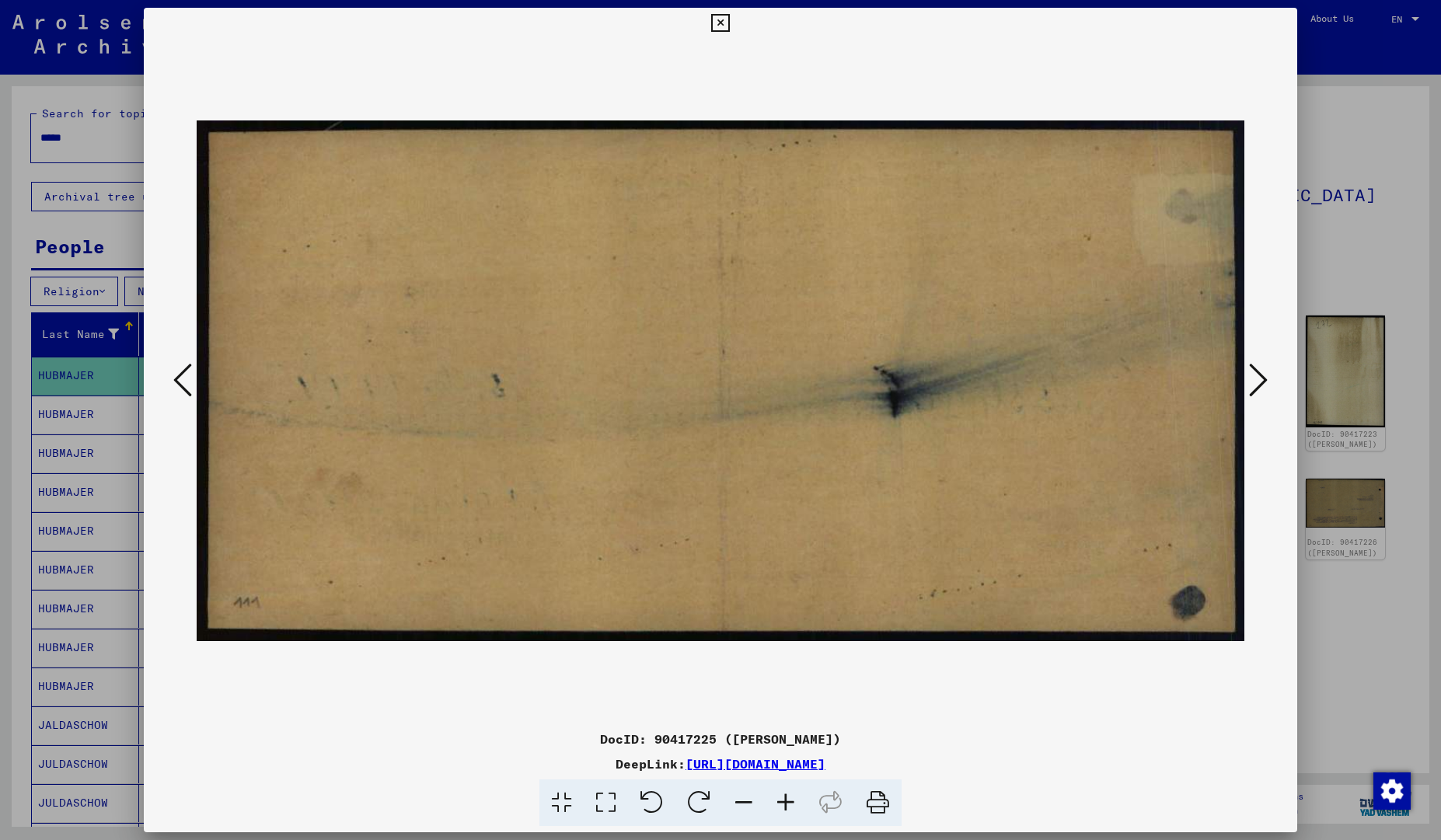
click at [1258, 388] on icon at bounding box center [1257, 379] width 19 height 37
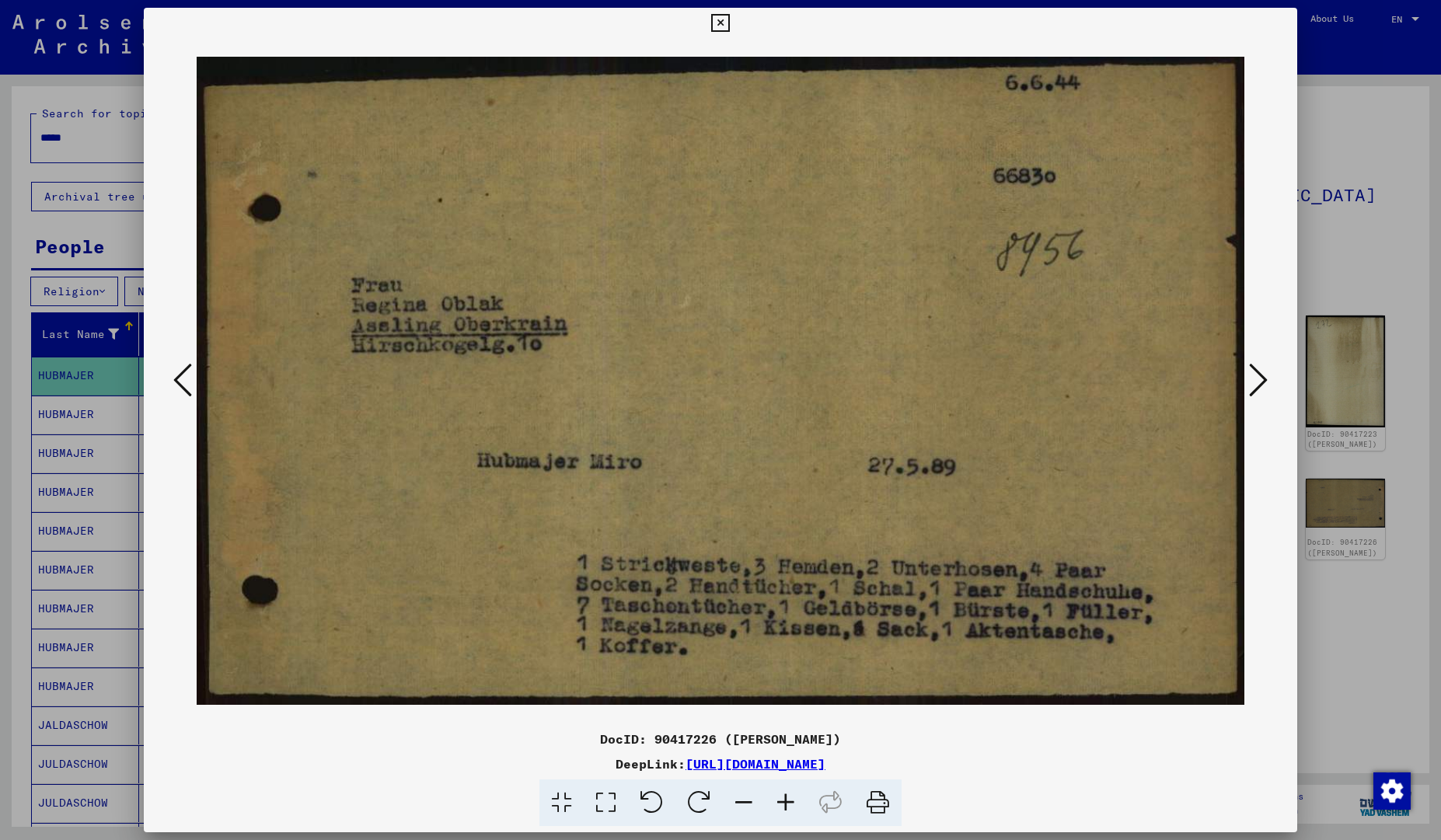
click at [1258, 388] on icon at bounding box center [1257, 379] width 19 height 37
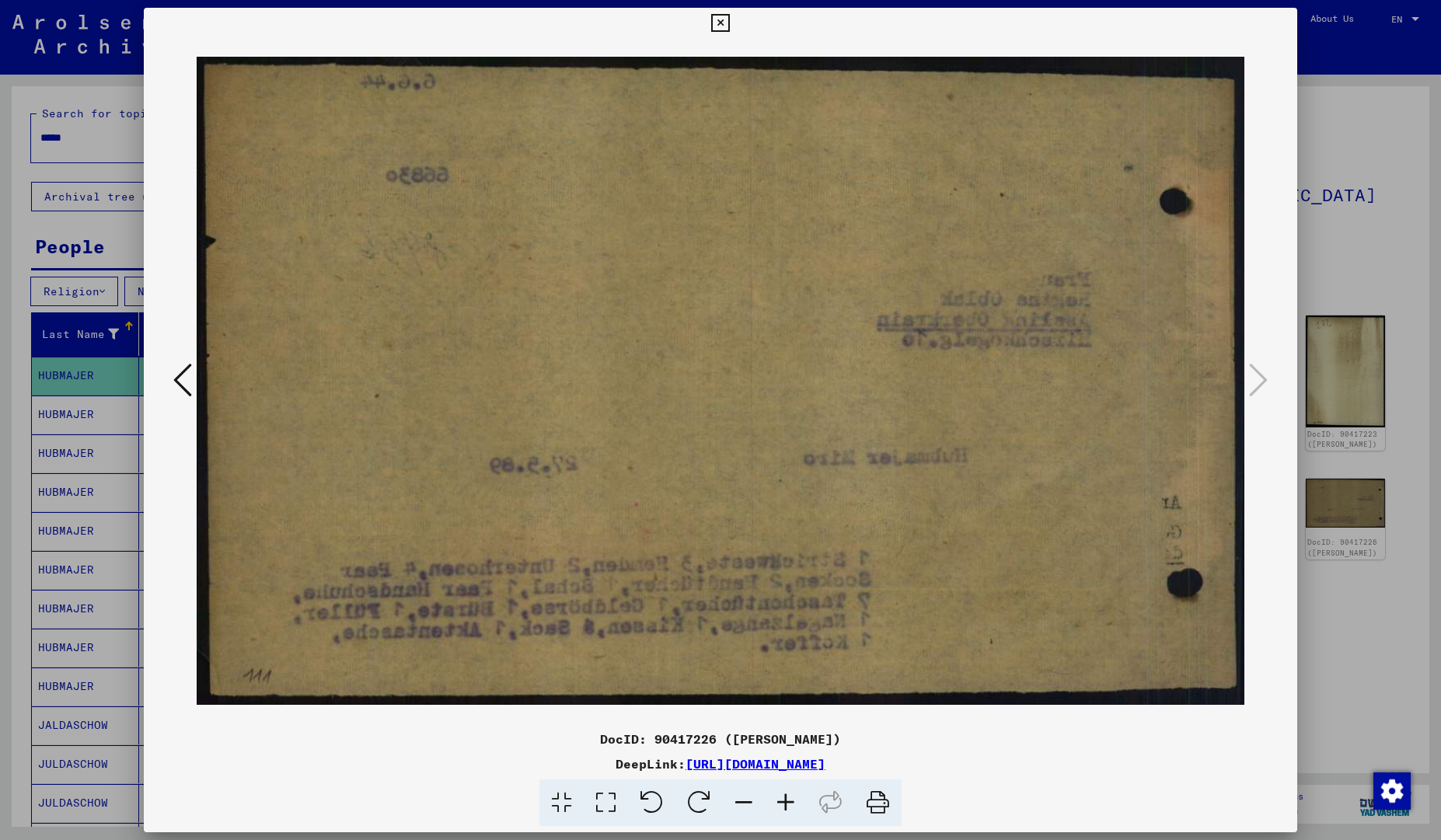
click at [724, 27] on icon at bounding box center [720, 23] width 18 height 19
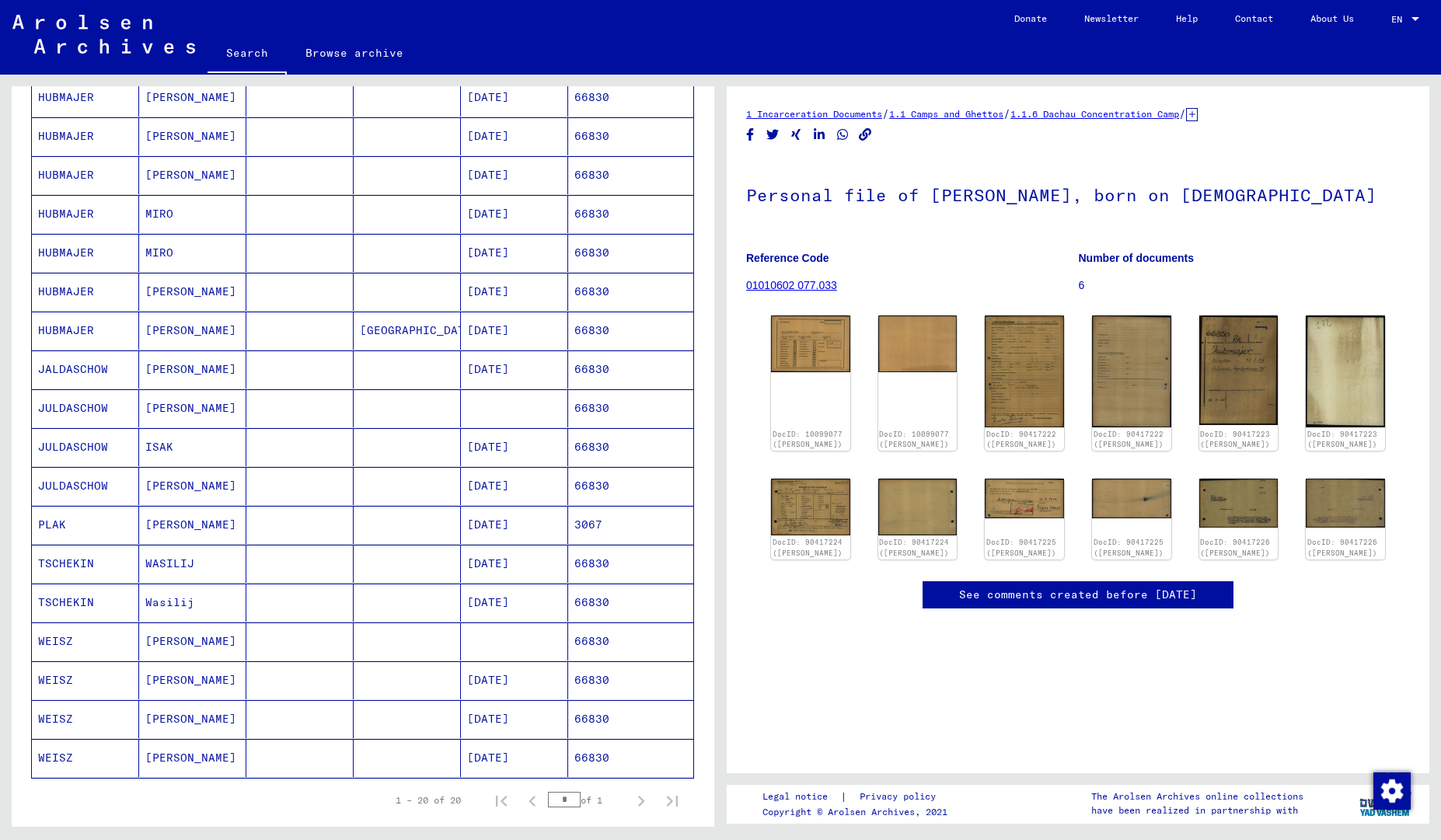
scroll to position [341, 0]
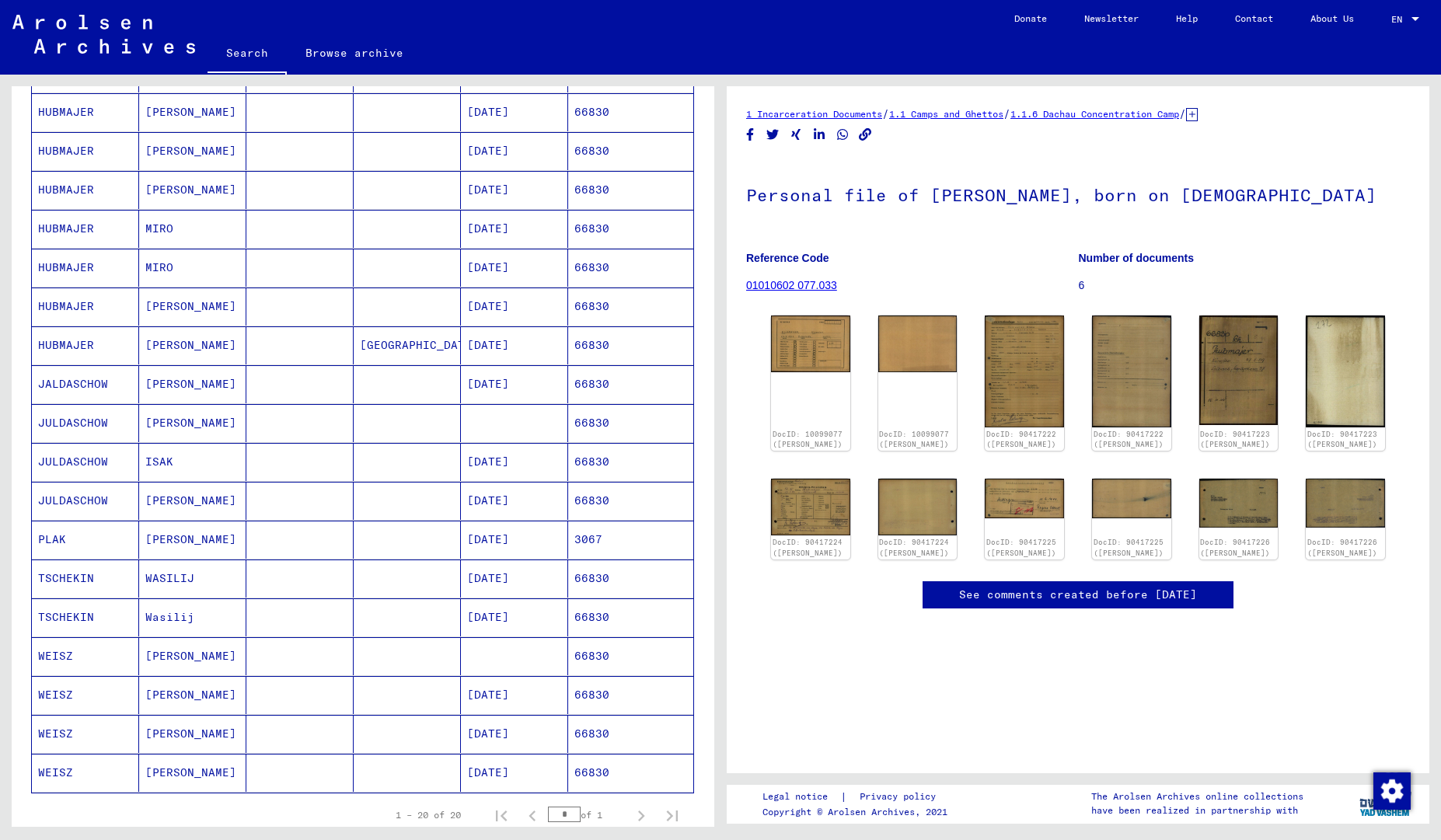
click at [114, 28] on img at bounding box center [104, 33] width 183 height 39
